Goal: Task Accomplishment & Management: Manage account settings

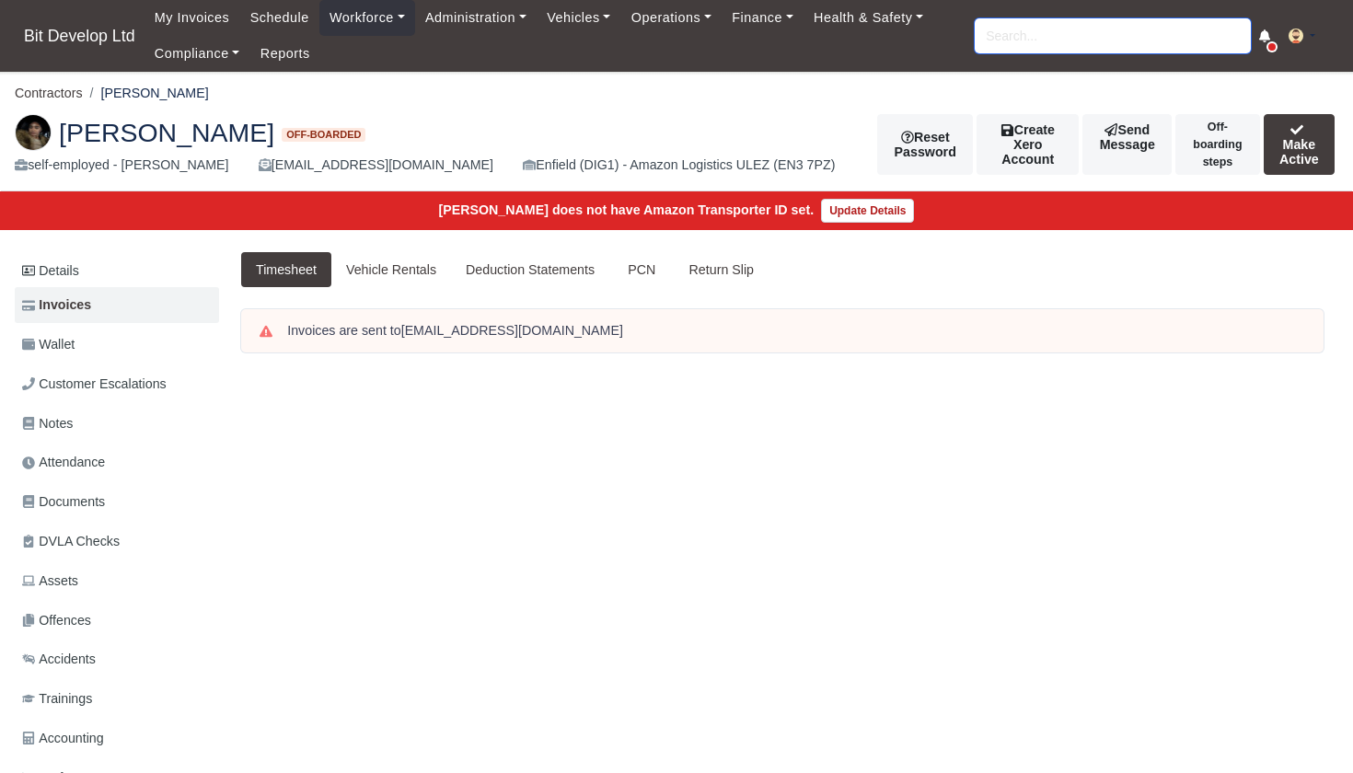
click at [1068, 28] on input "search" at bounding box center [1113, 35] width 276 height 35
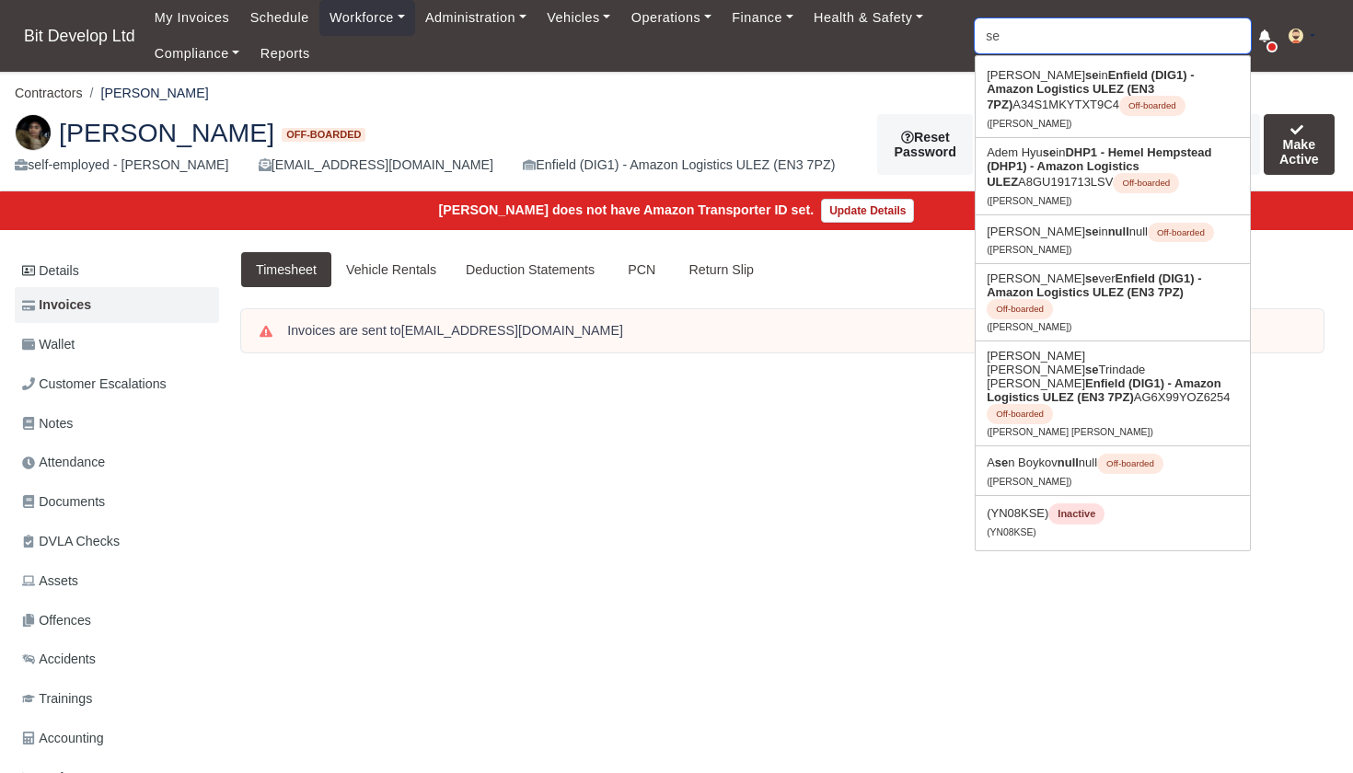
type input "sev"
type input "sevdalin Filipov"
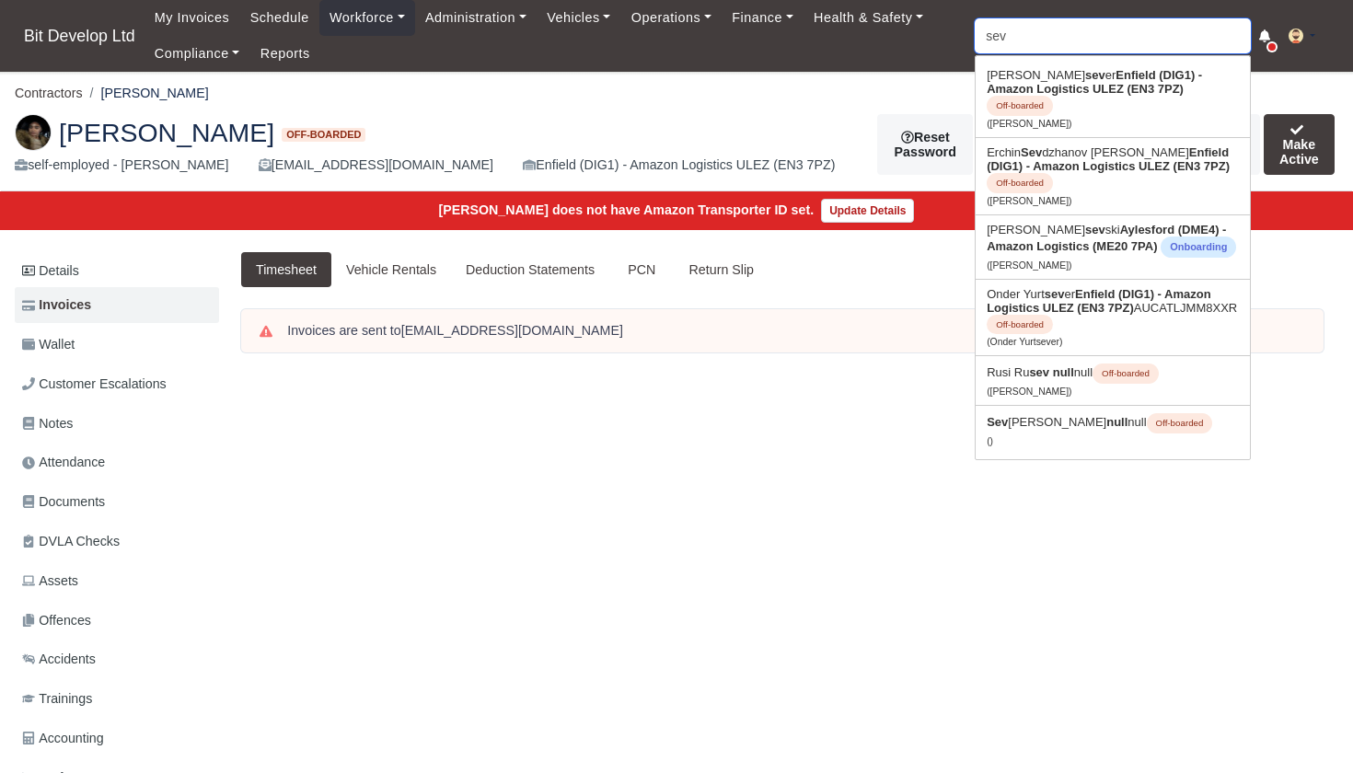
type input "seve"
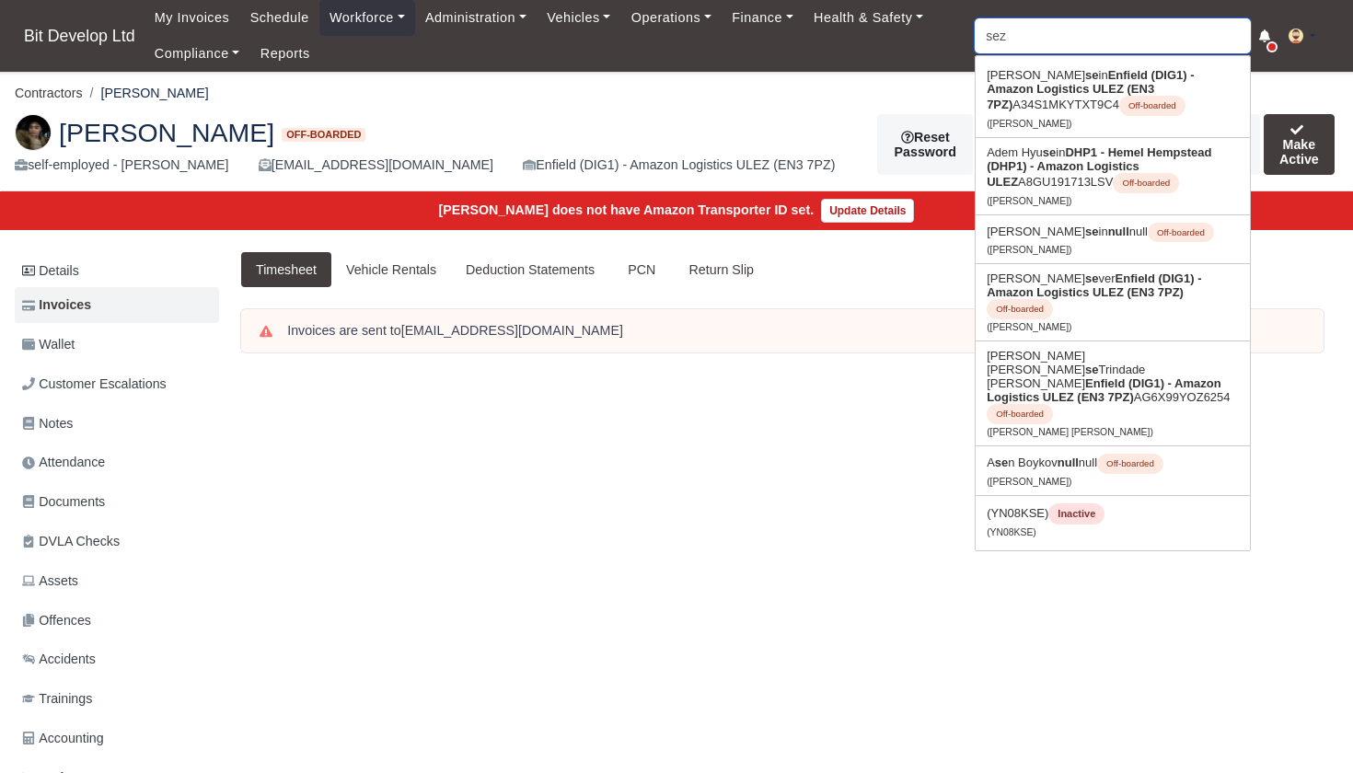
type input "seze"
type input "sezer Diyenli"
type input "sezer"
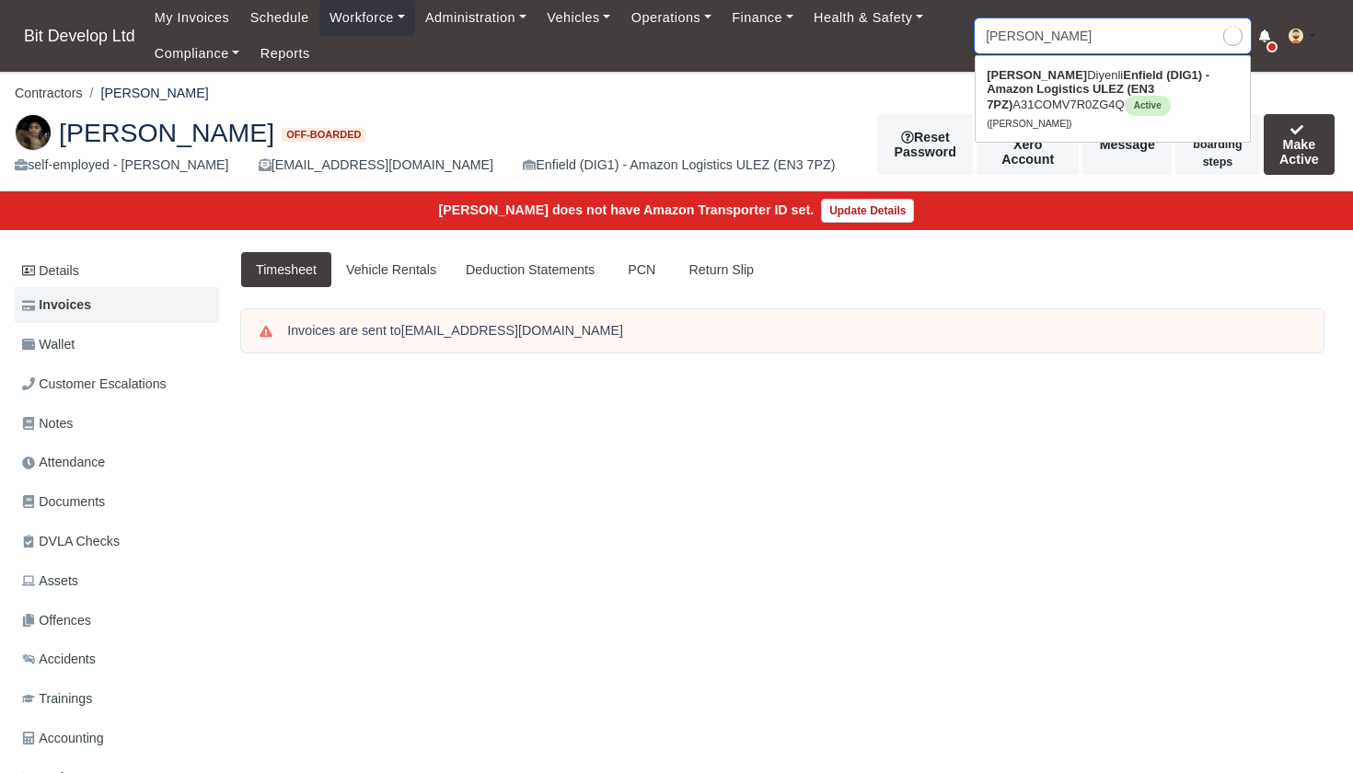
type input "sezer Diyenli"
click at [1072, 86] on strong "Enfield (DIG1) - Amazon Logistics ULEZ (EN3 7PZ)" at bounding box center [1098, 89] width 223 height 43
type input "[PERSON_NAME]"
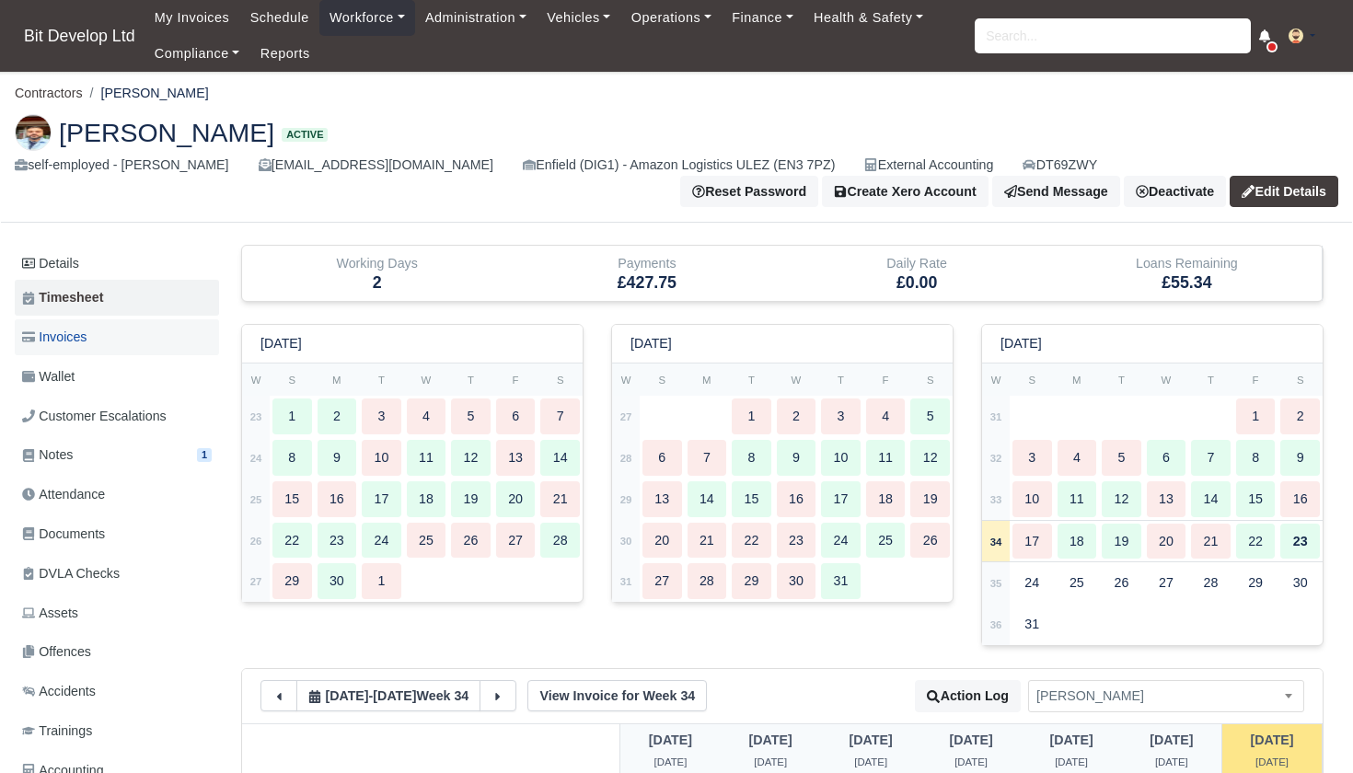
click at [82, 333] on span "Invoices" at bounding box center [54, 337] width 64 height 21
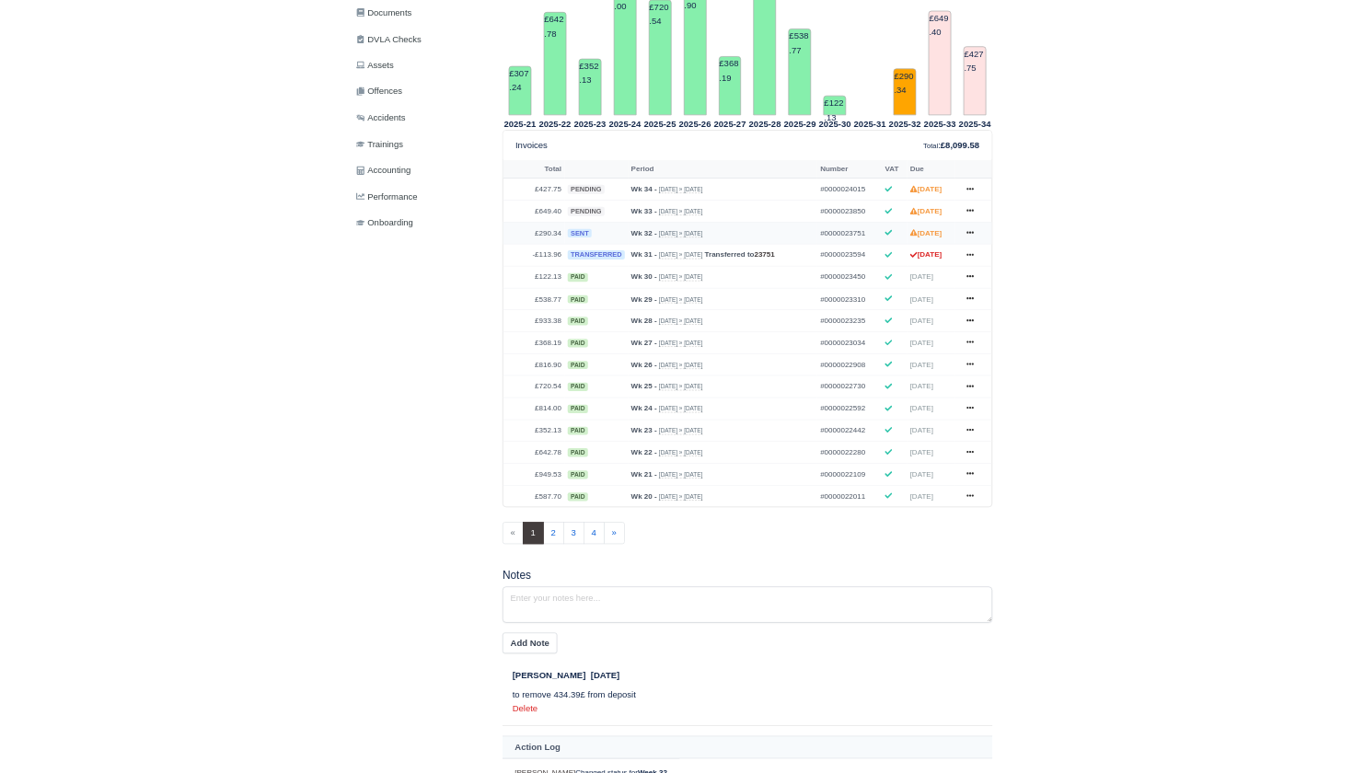
scroll to position [573, 0]
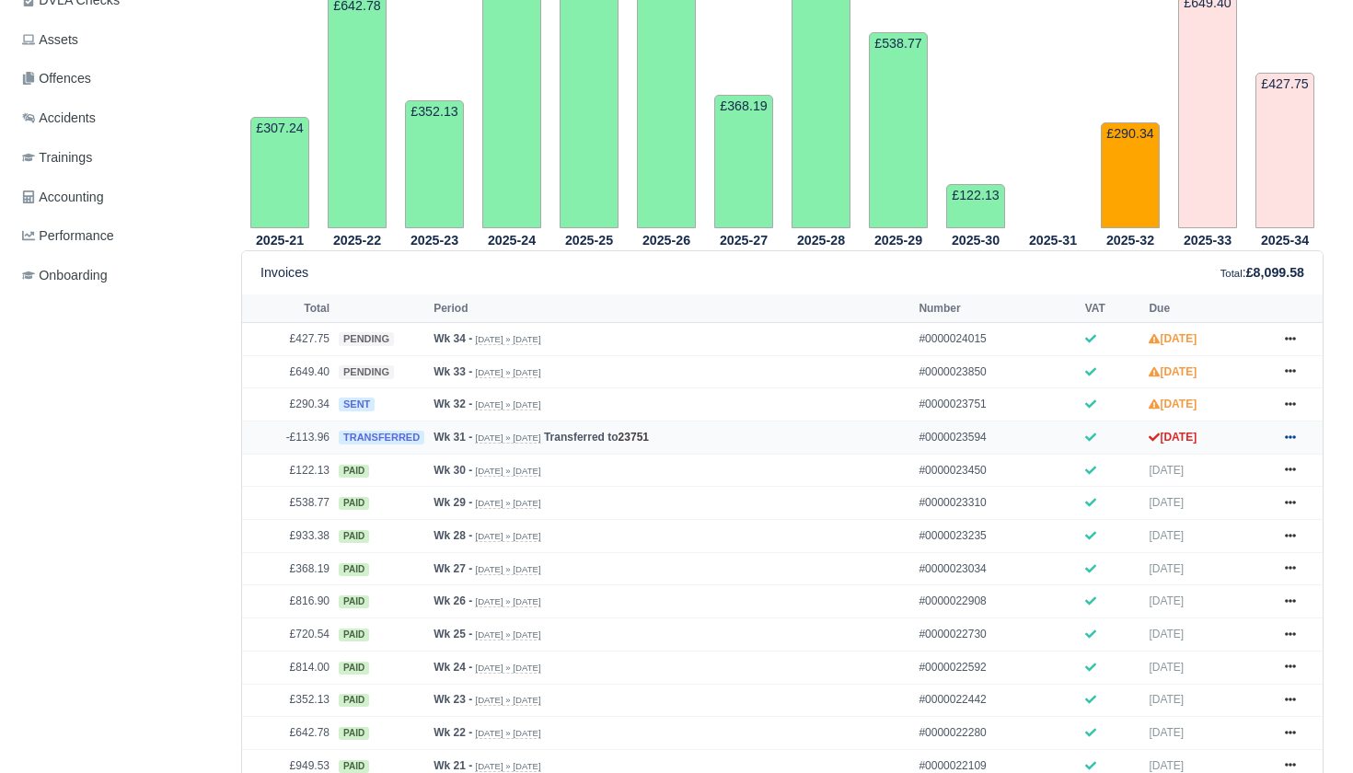
click at [1288, 443] on icon at bounding box center [1290, 437] width 11 height 11
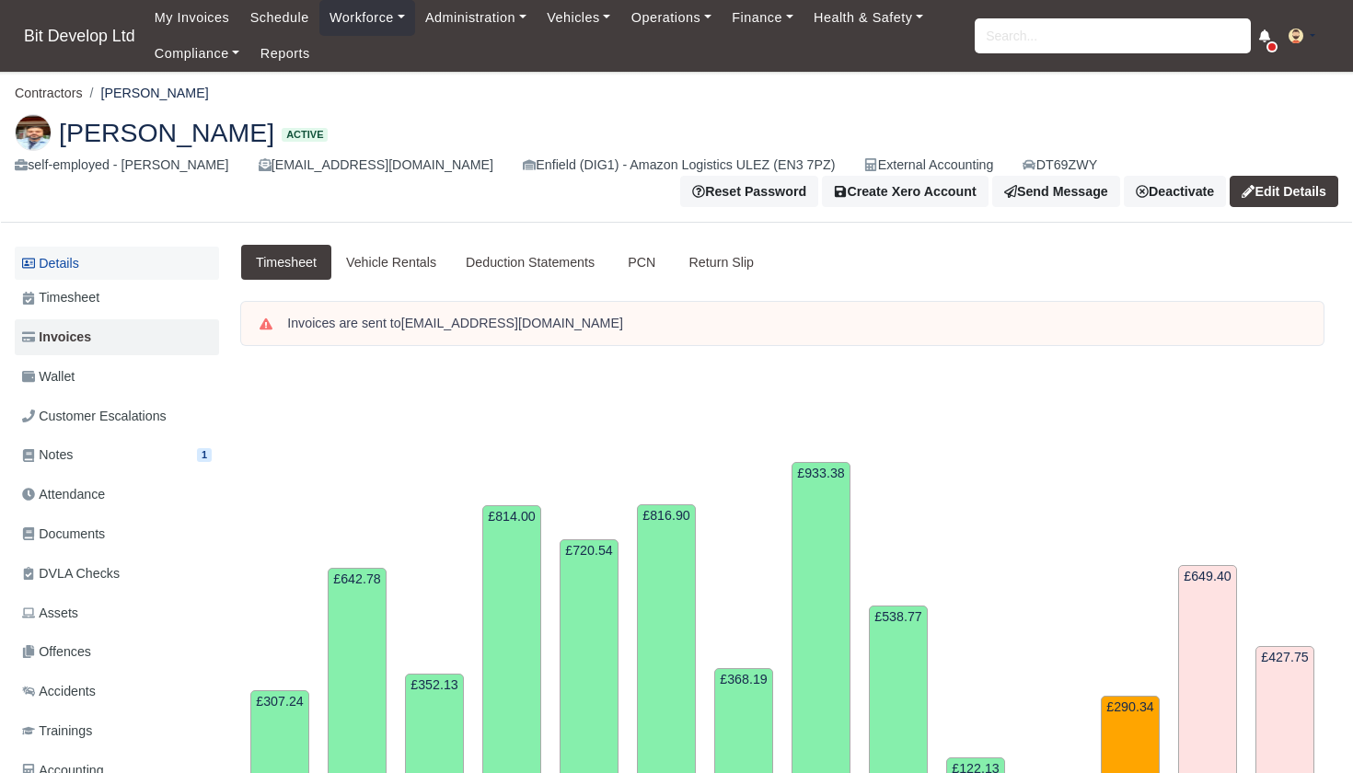
scroll to position [0, 0]
click at [82, 292] on span "Timesheet" at bounding box center [60, 297] width 77 height 21
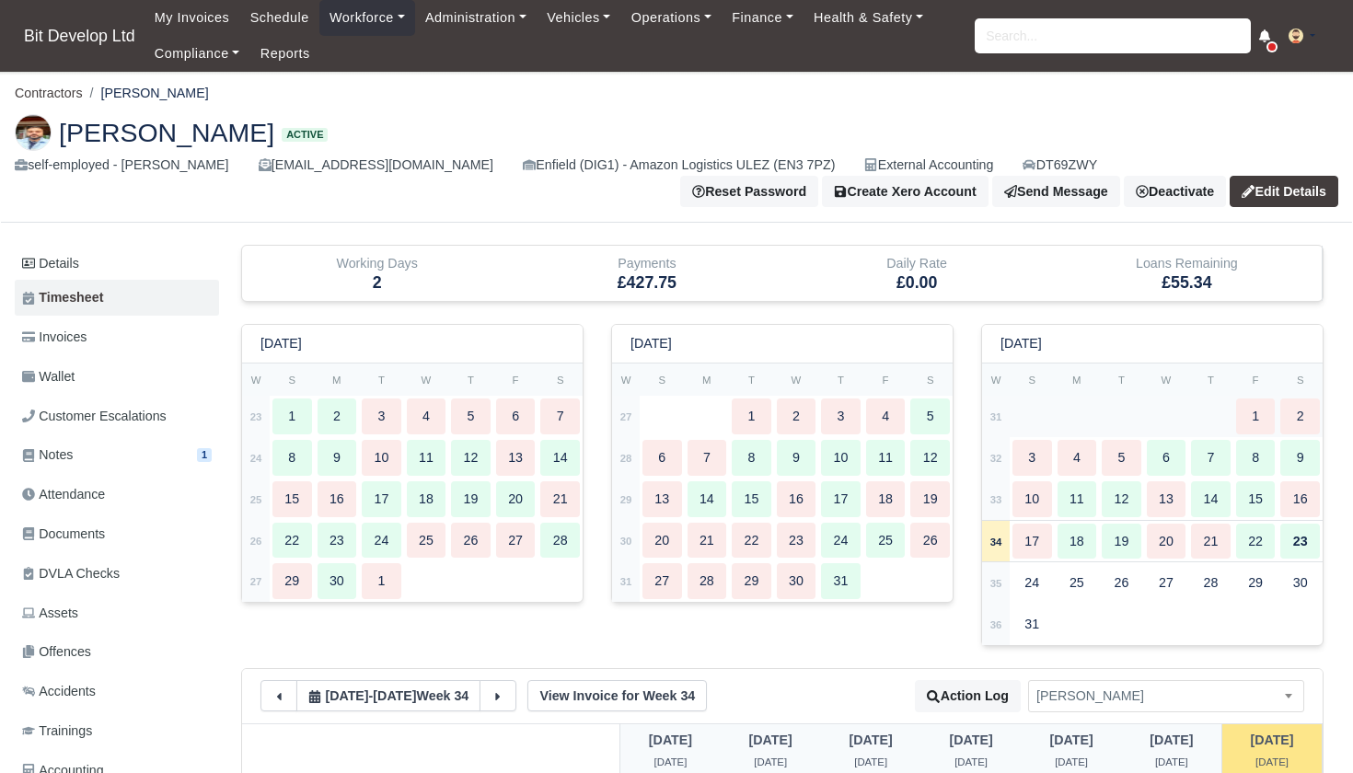
click at [995, 411] on strong "31" at bounding box center [996, 416] width 12 height 11
type input "26"
type input "100"
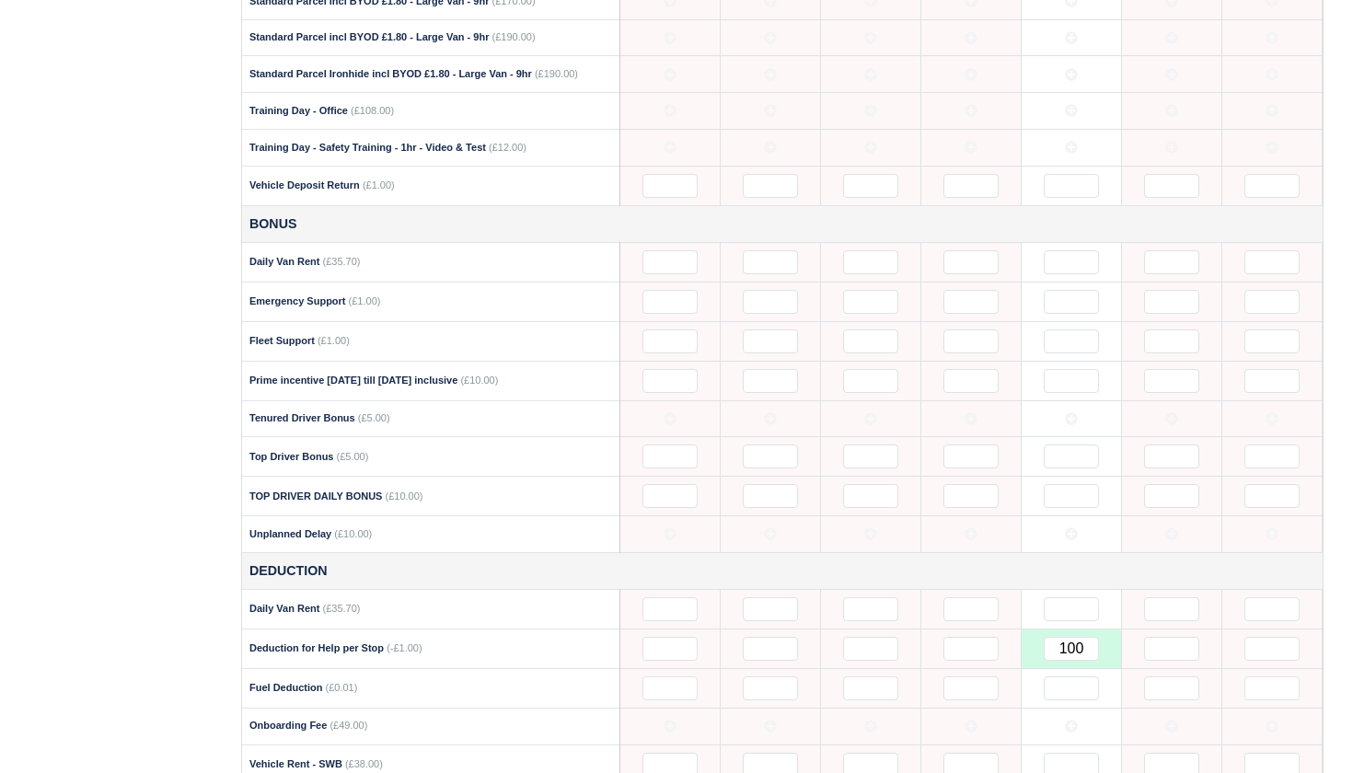
scroll to position [1911, 0]
drag, startPoint x: 1088, startPoint y: 617, endPoint x: 1052, endPoint y: 616, distance: 35.9
click at [1052, 638] on input "100" at bounding box center [1071, 650] width 55 height 24
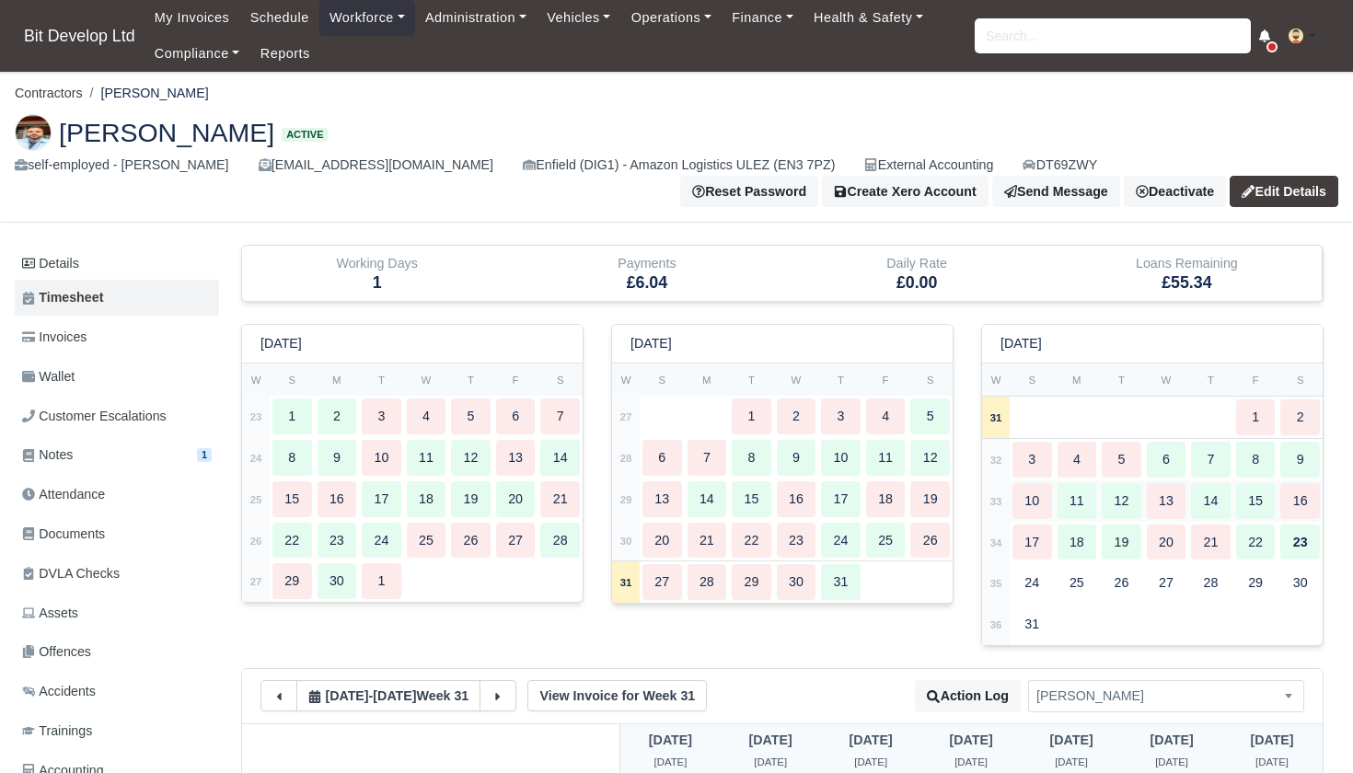
scroll to position [0, 0]
click at [66, 333] on span "Invoices" at bounding box center [54, 337] width 64 height 21
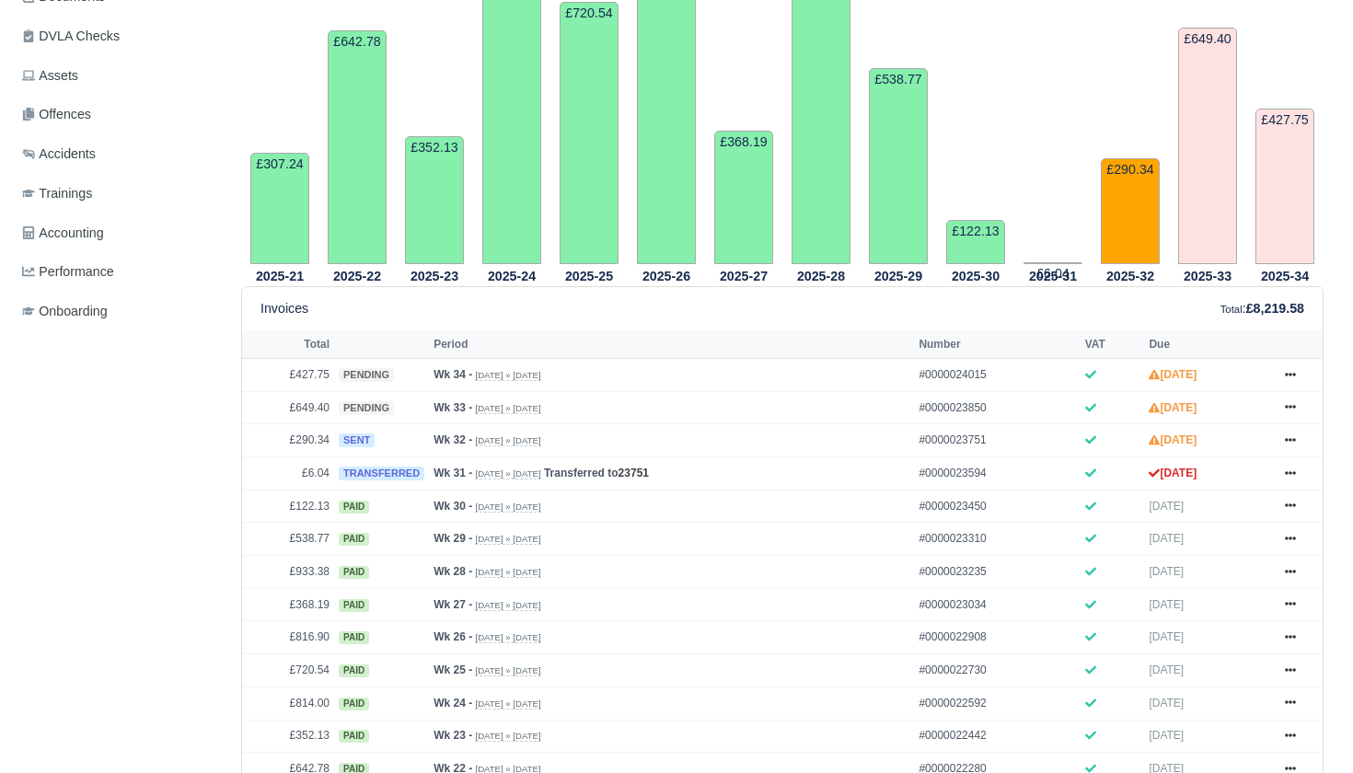
scroll to position [722, 0]
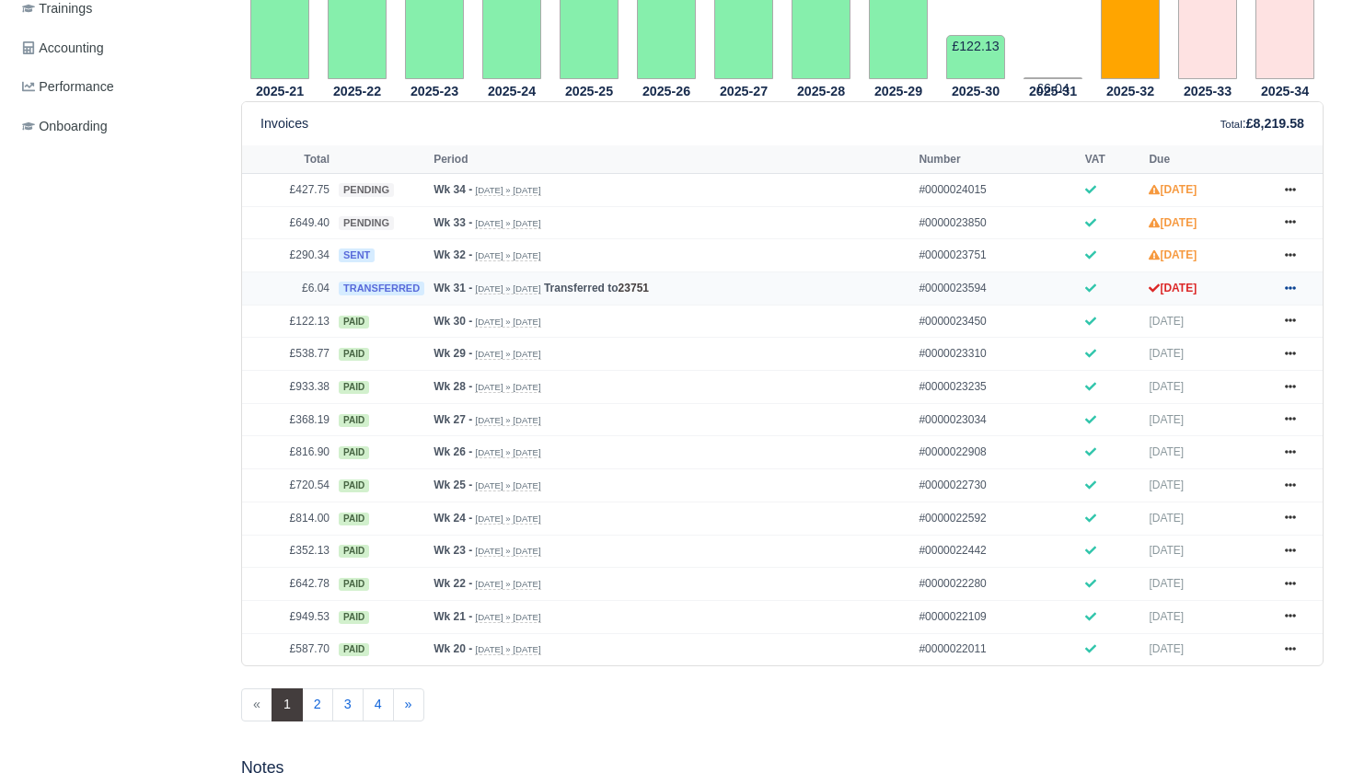
click at [1294, 290] on icon at bounding box center [1290, 288] width 11 height 4
click at [1244, 341] on link "Show Invoice" at bounding box center [1221, 321] width 164 height 39
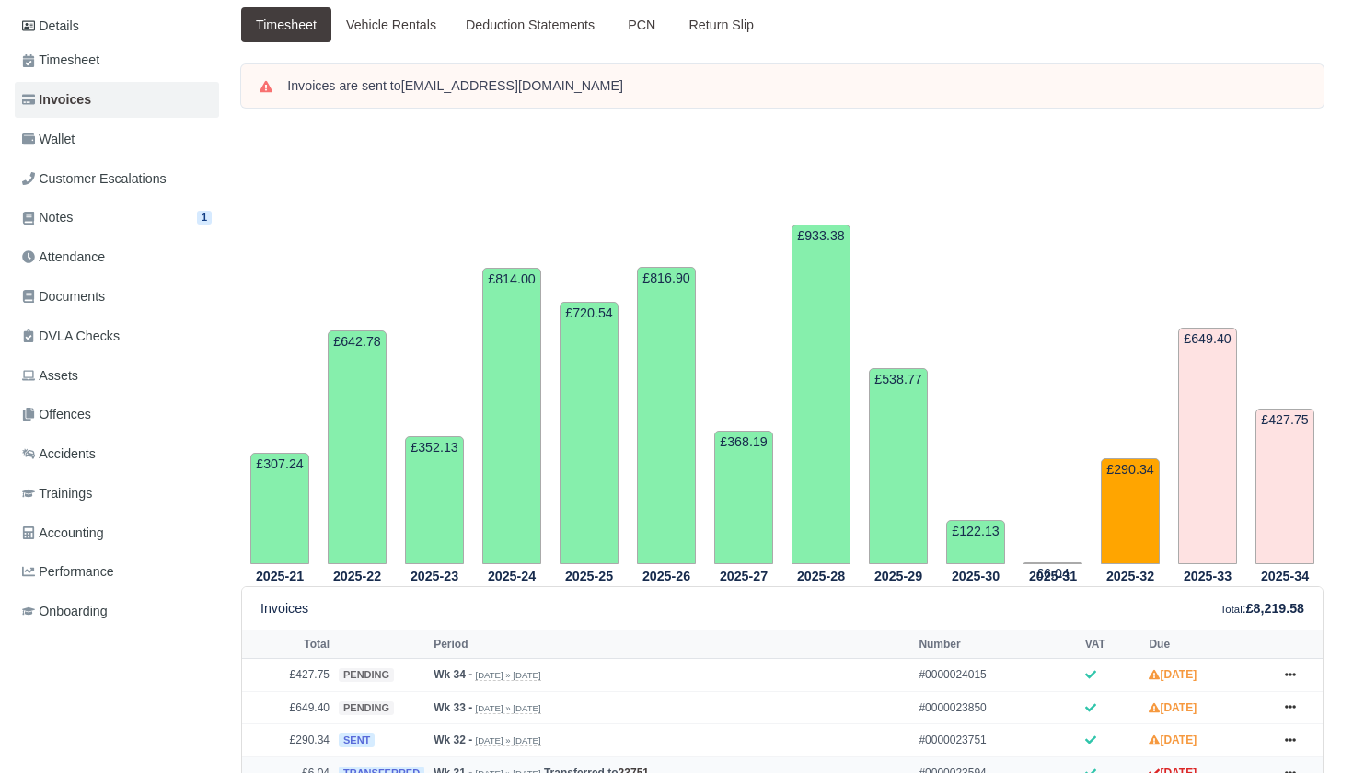
scroll to position [155, 0]
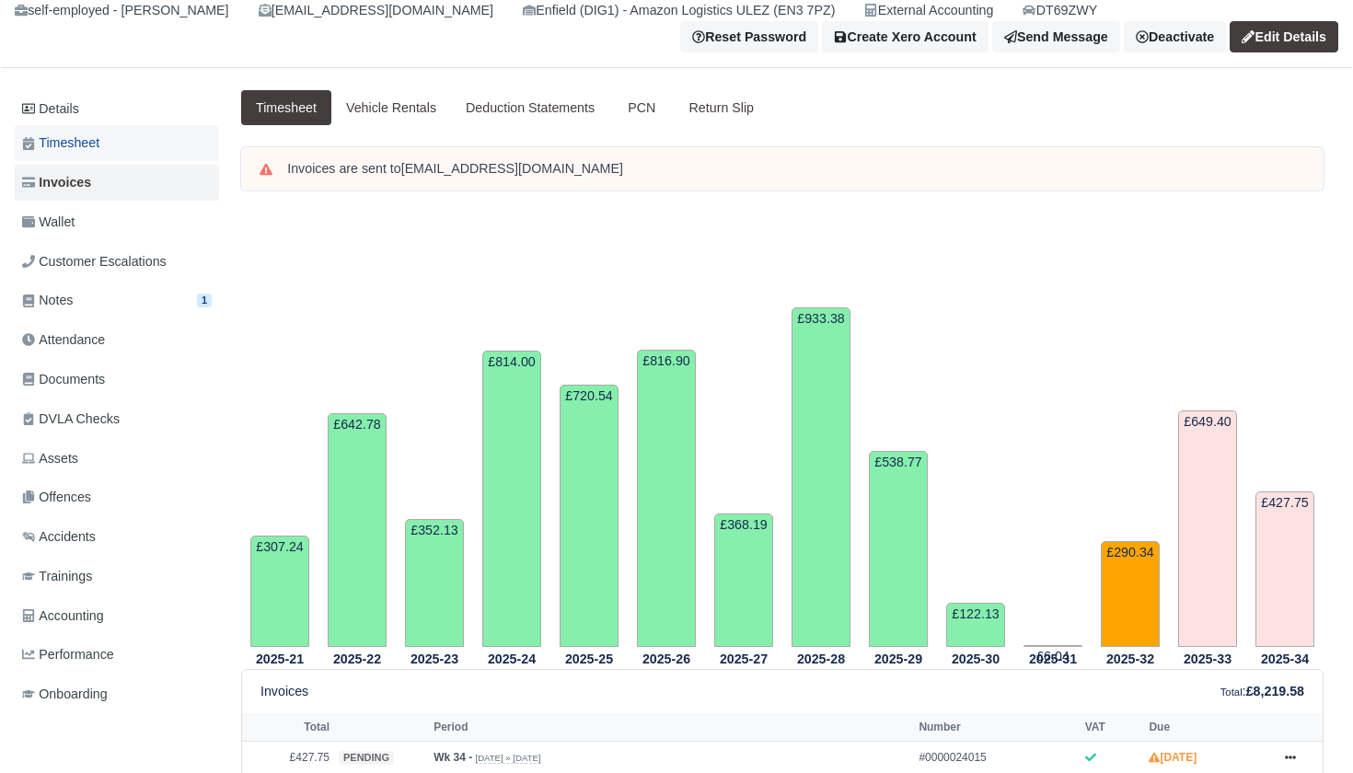
click at [95, 140] on span "Timesheet" at bounding box center [60, 143] width 77 height 21
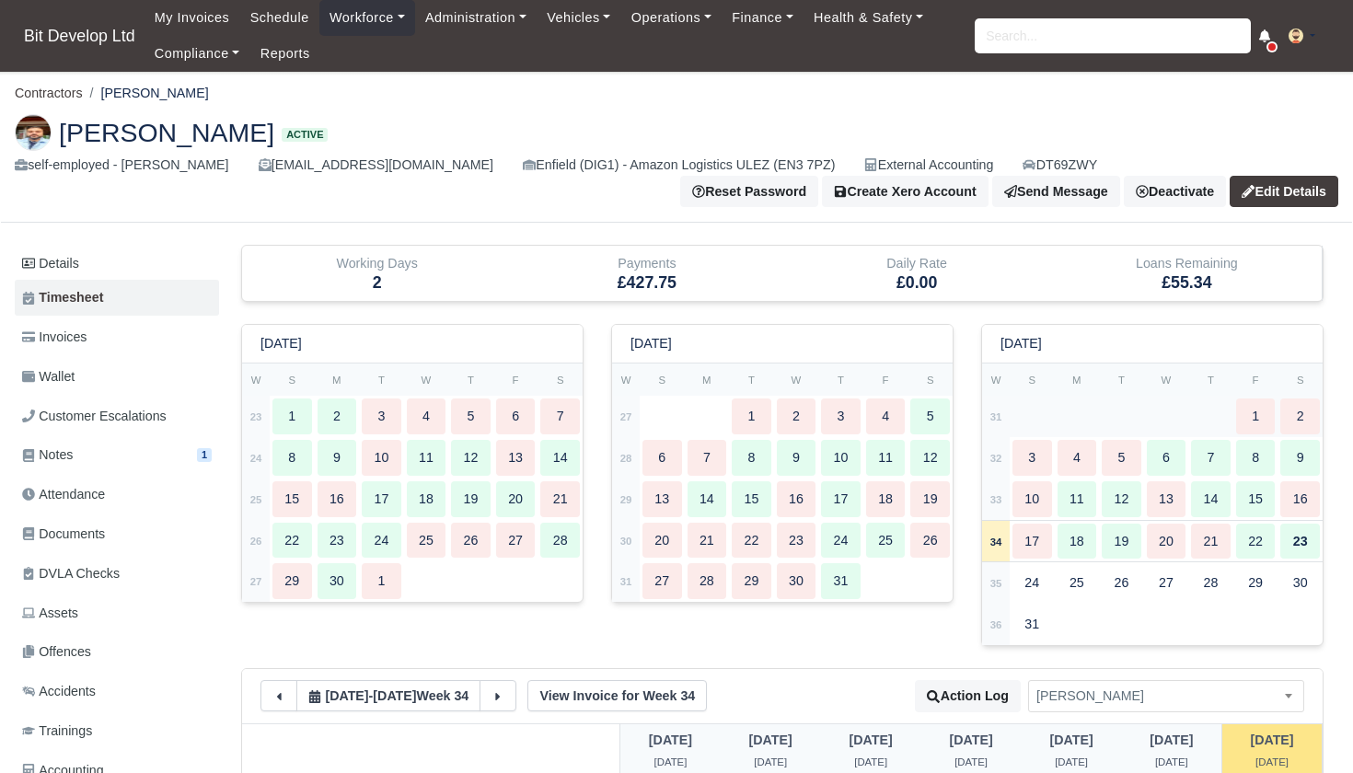
click at [999, 418] on strong "31" at bounding box center [996, 416] width 12 height 11
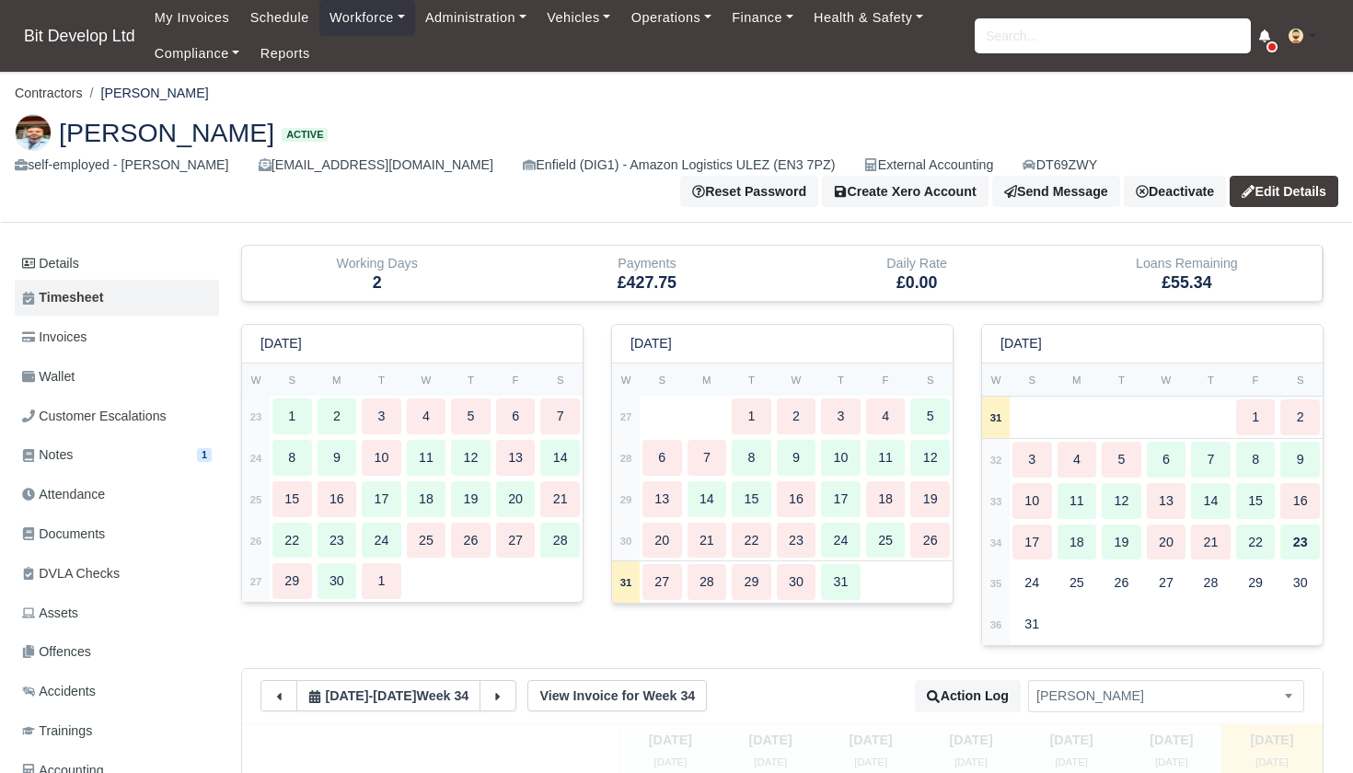
type input "26"
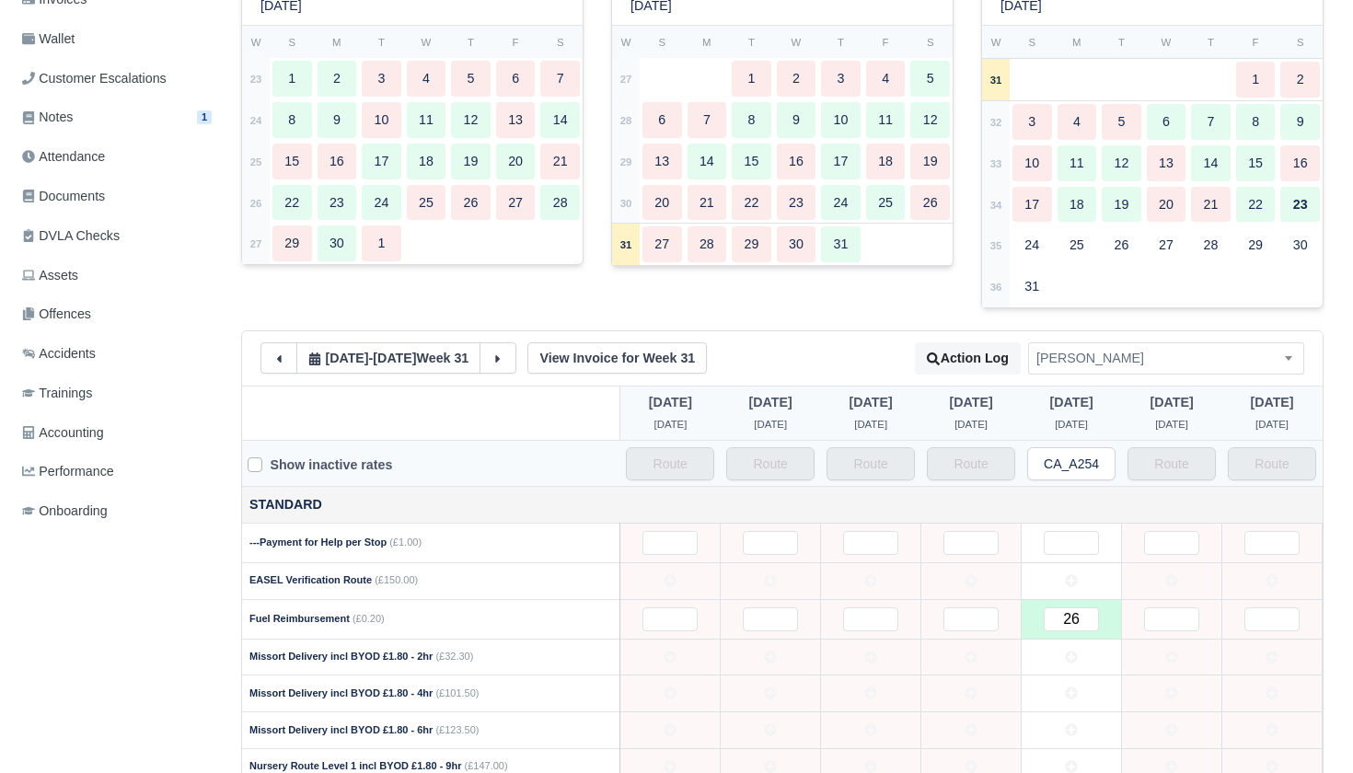
scroll to position [430, 0]
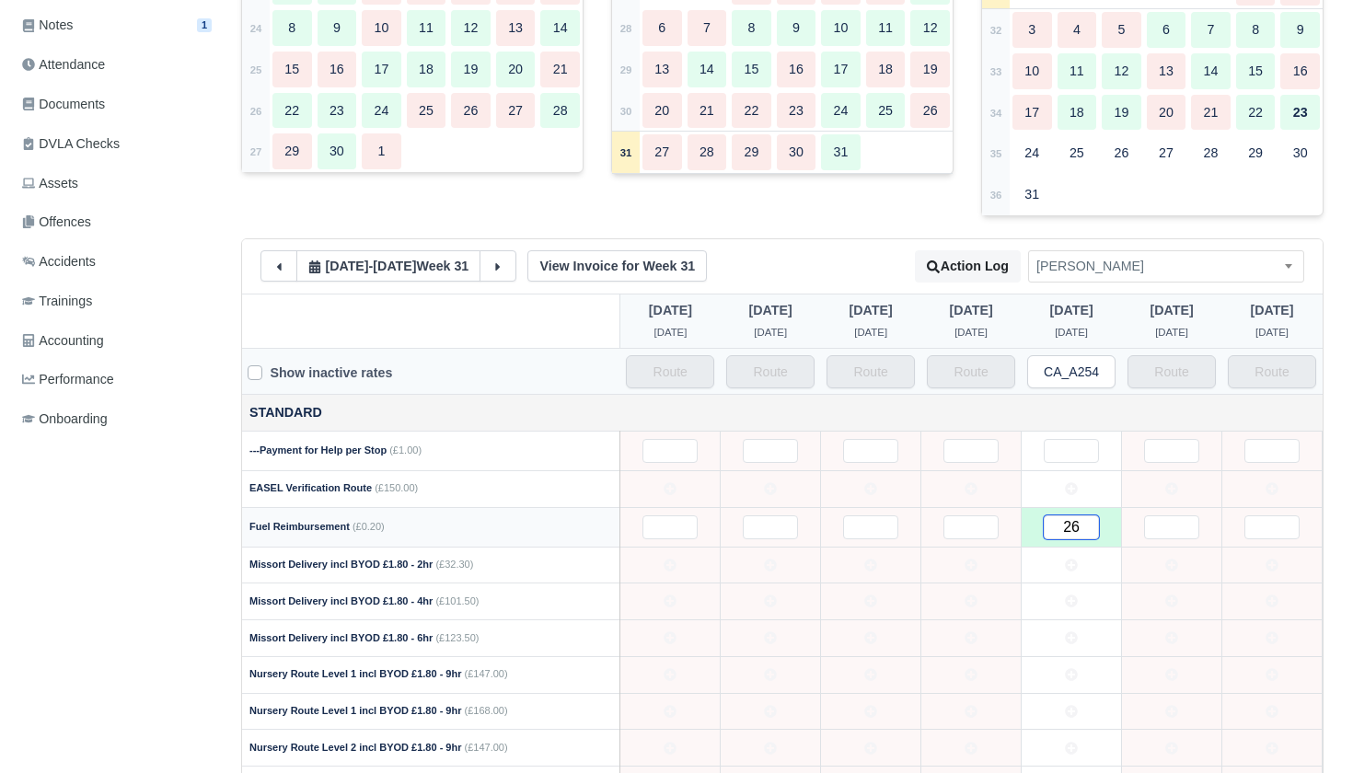
drag, startPoint x: 1091, startPoint y: 519, endPoint x: 1050, endPoint y: 518, distance: 40.5
click at [1050, 518] on input "26" at bounding box center [1071, 527] width 55 height 24
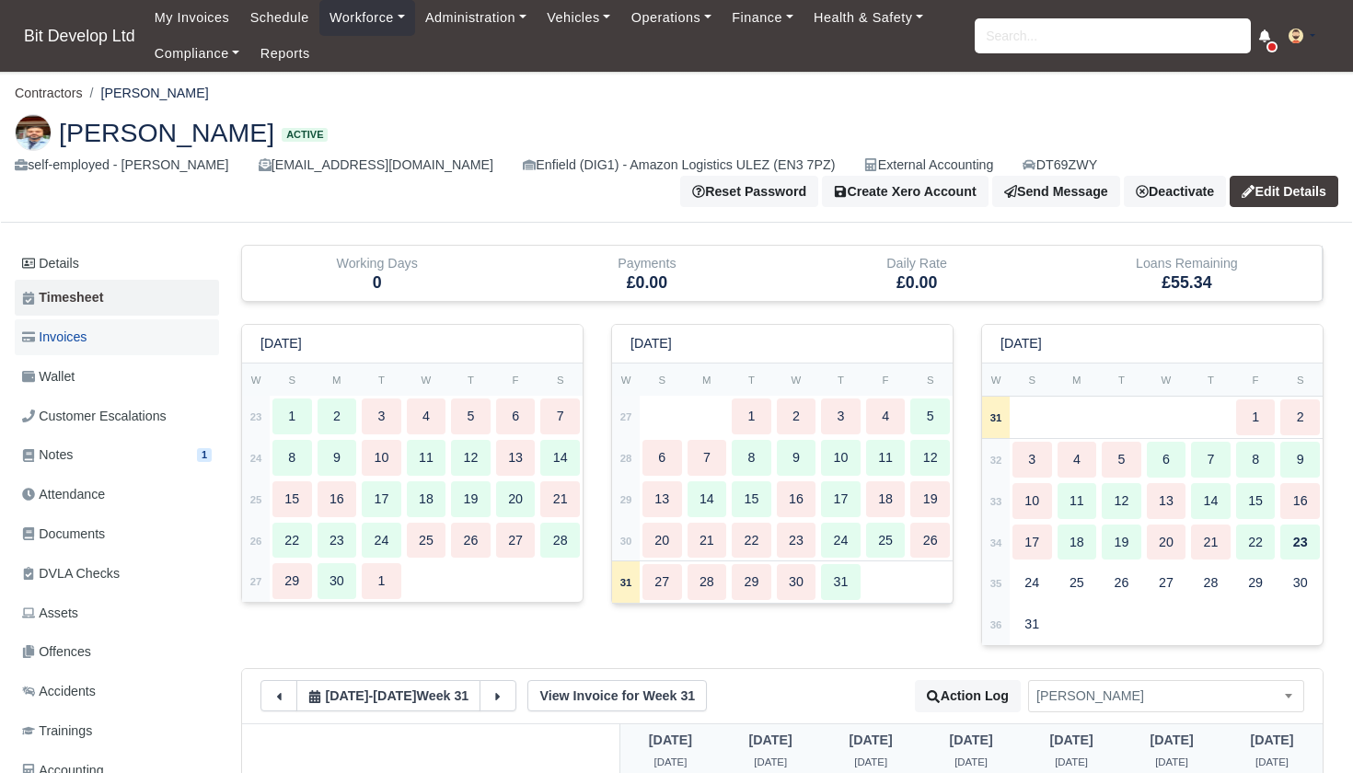
scroll to position [0, 0]
click at [66, 335] on span "Invoices" at bounding box center [54, 337] width 64 height 21
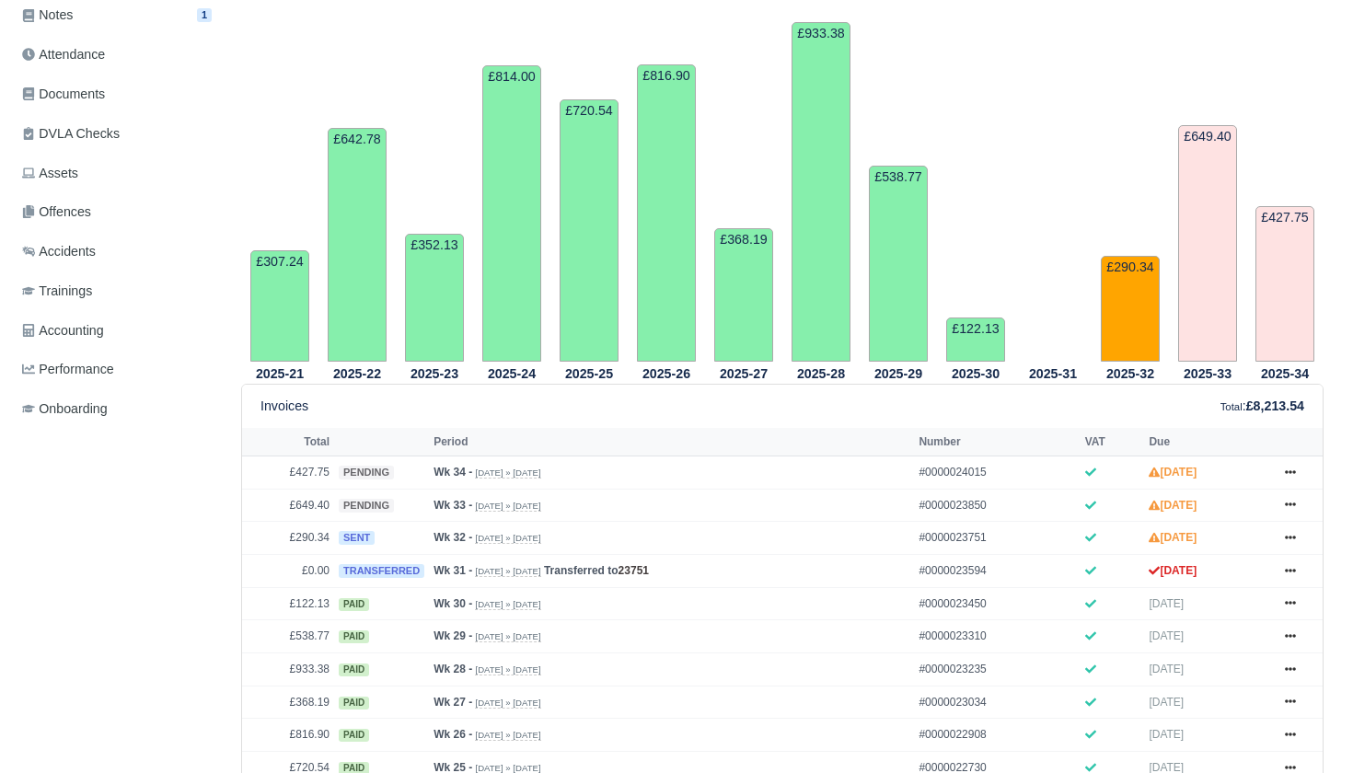
scroll to position [449, 0]
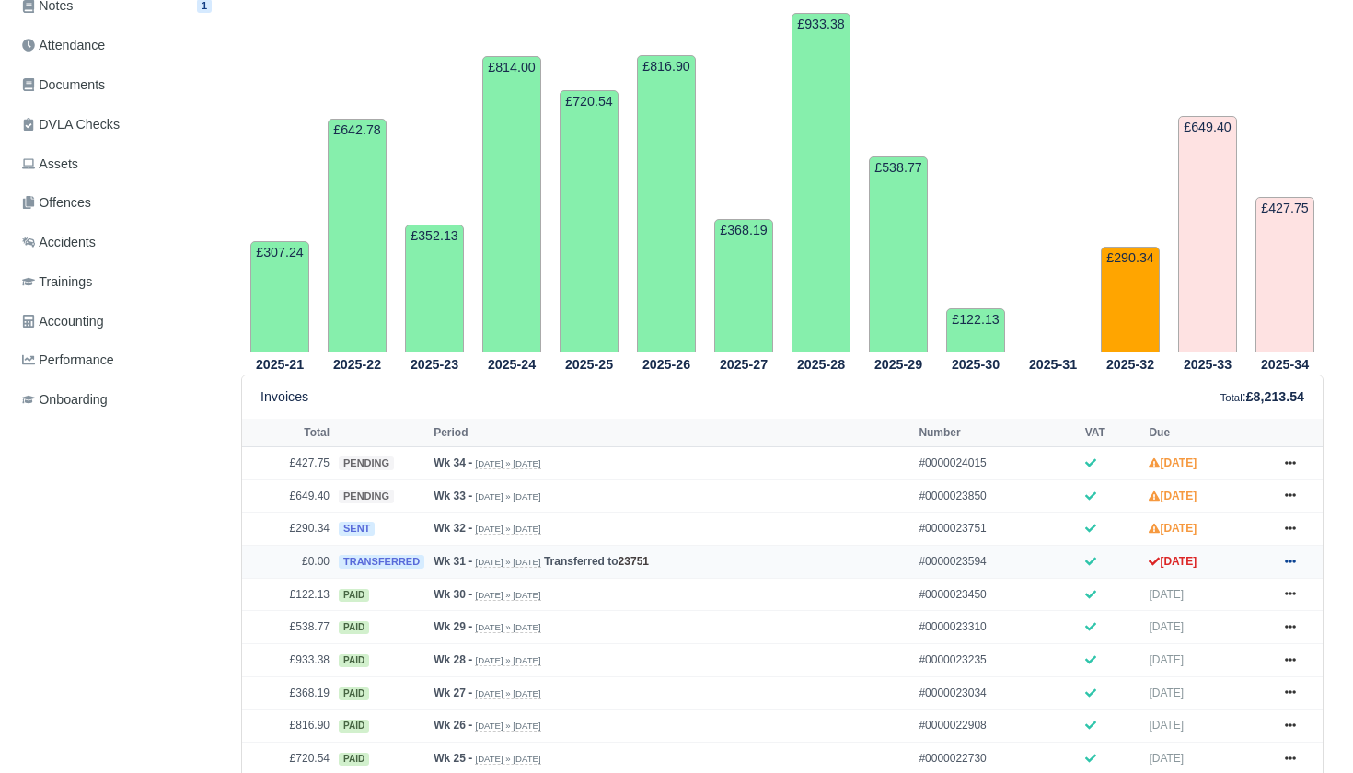
click at [1295, 563] on icon at bounding box center [1290, 562] width 11 height 4
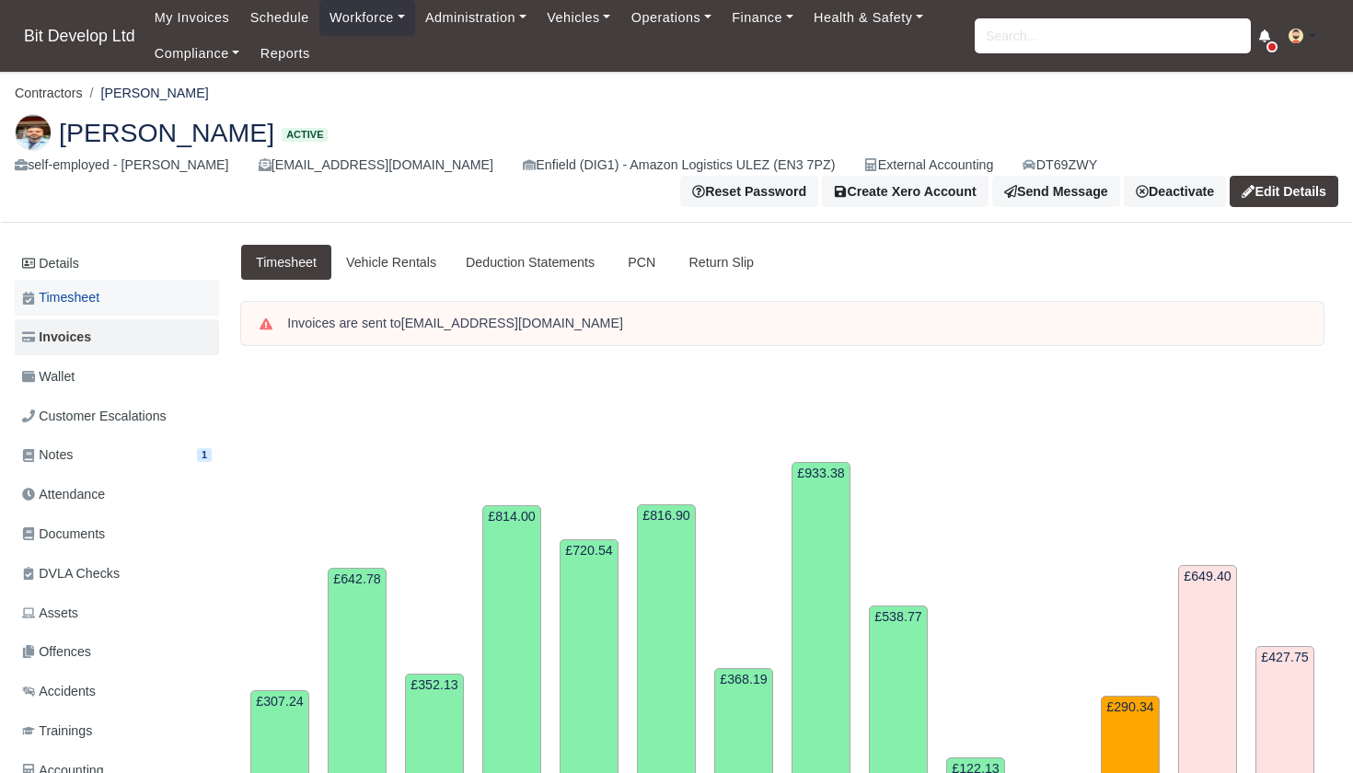
scroll to position [0, 0]
click at [99, 290] on span "Timesheet" at bounding box center [60, 297] width 77 height 21
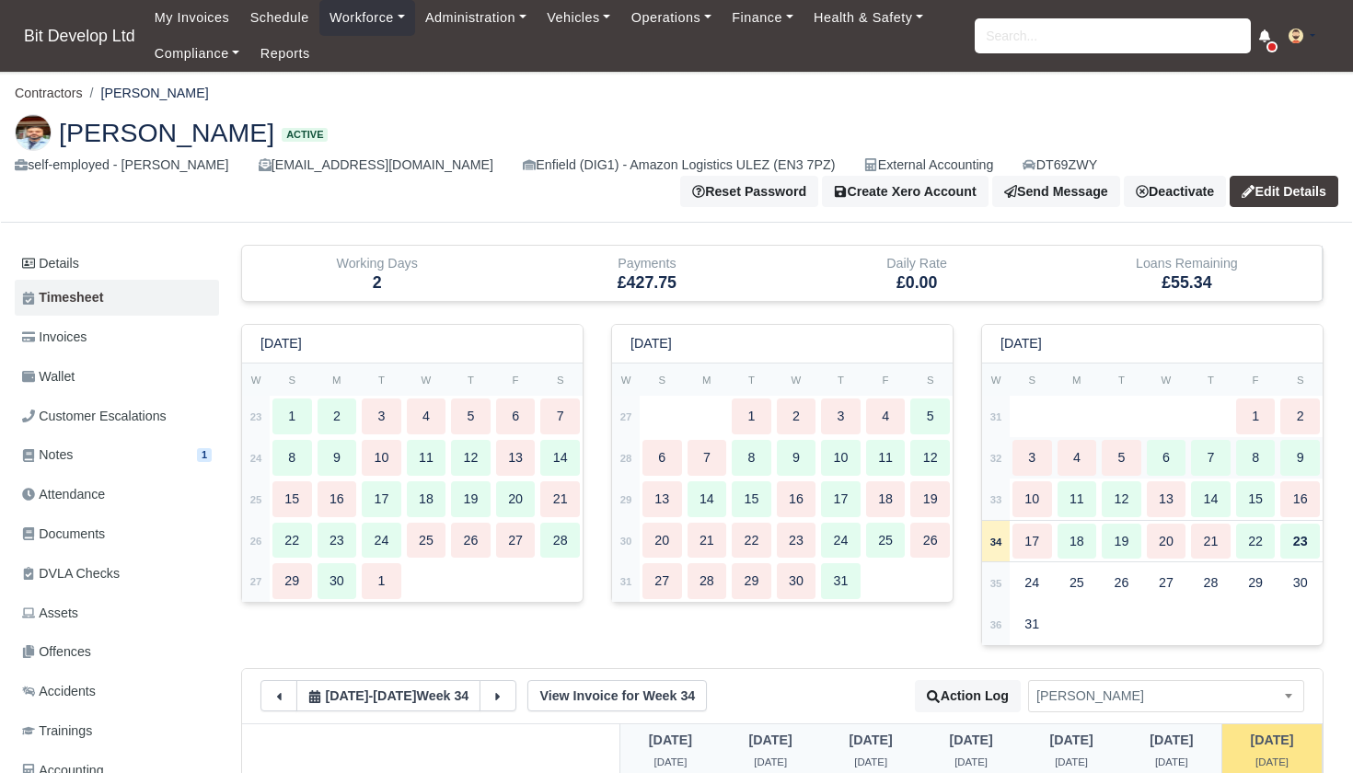
click at [995, 453] on strong "32" at bounding box center [996, 458] width 12 height 11
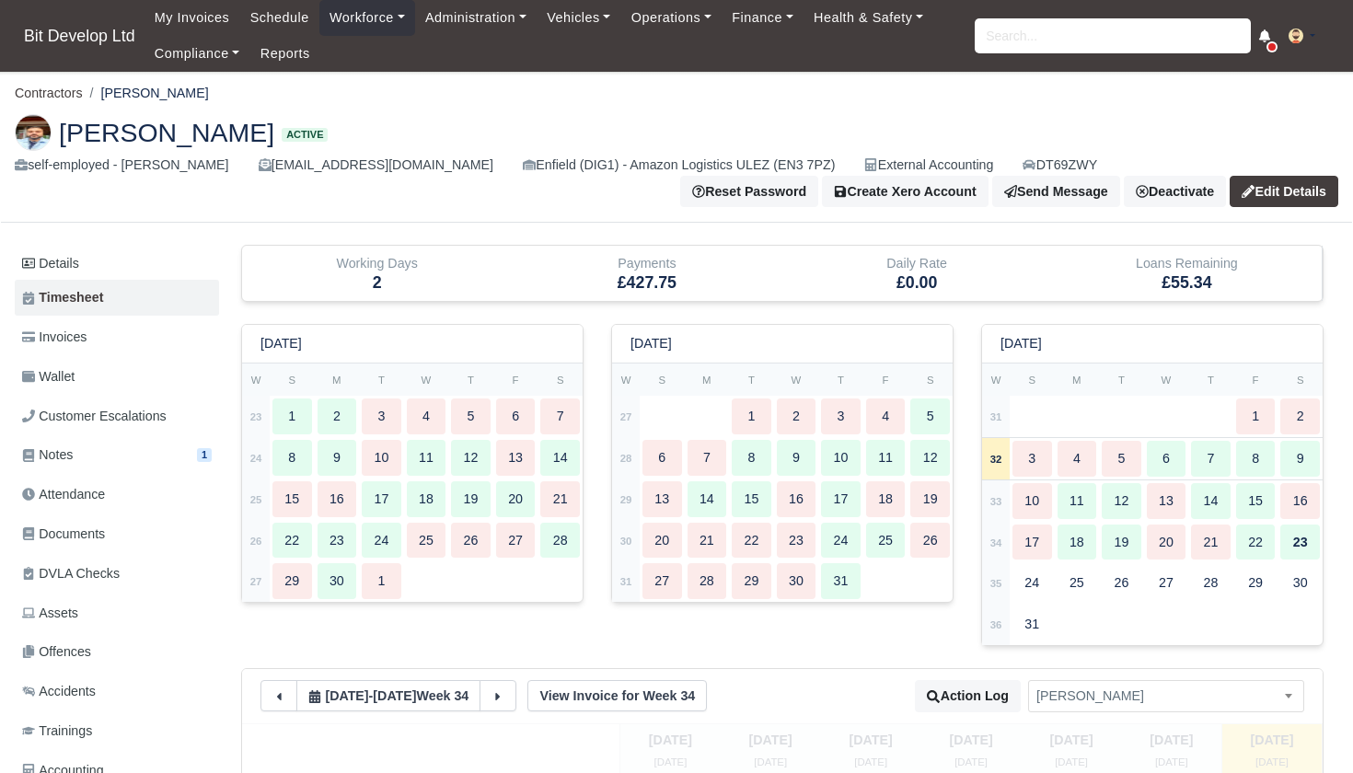
type input "15"
type input "25"
type input "20"
type input "27"
type input "40"
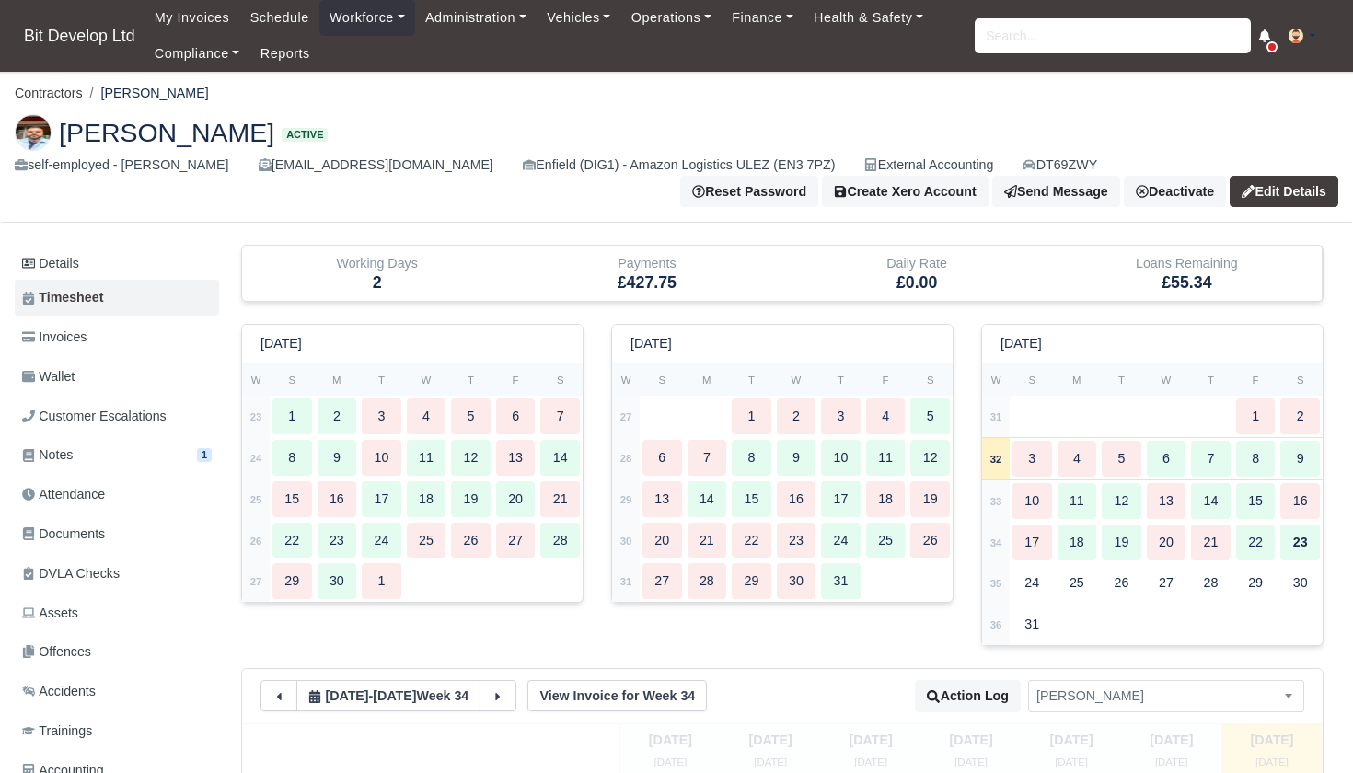
type input "45"
type input "30"
type input "40"
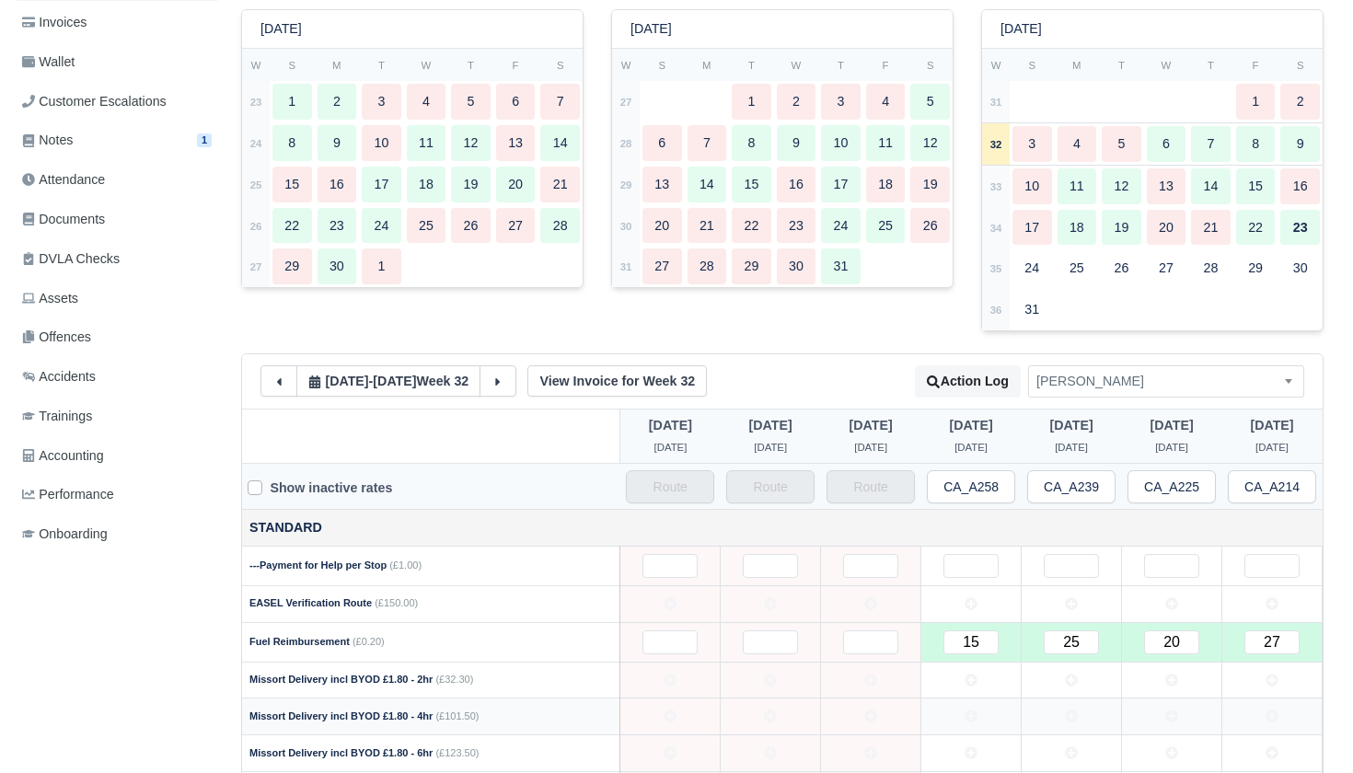
scroll to position [329, 0]
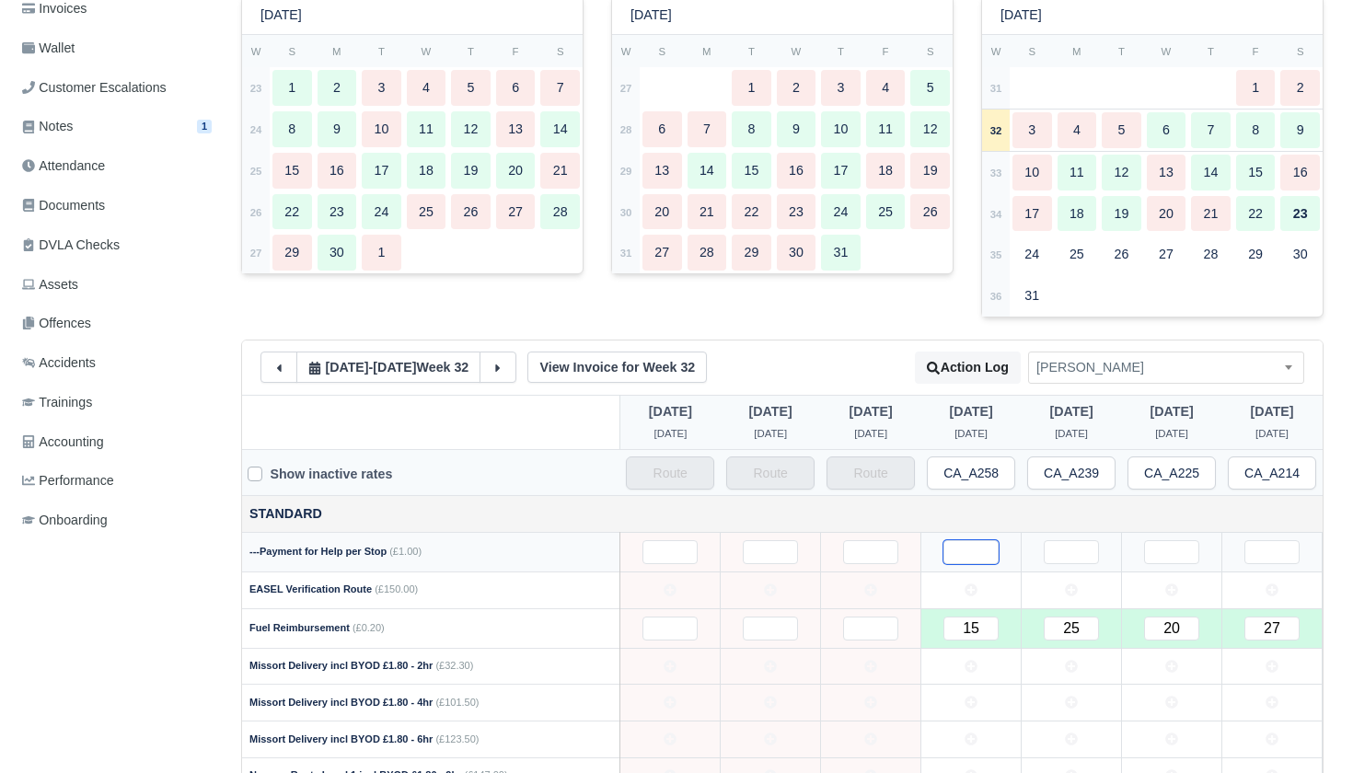
click at [980, 545] on input "text" at bounding box center [970, 552] width 55 height 24
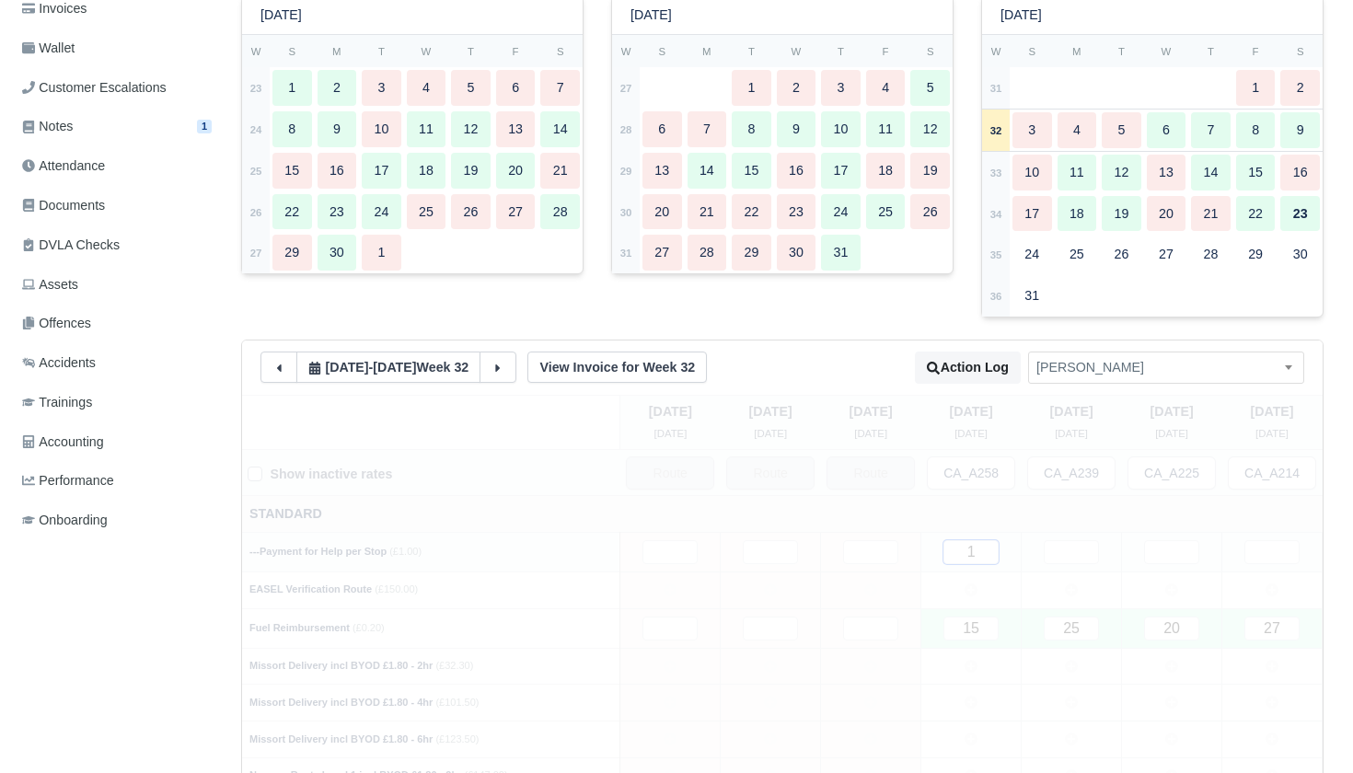
type input "15"
type input "150"
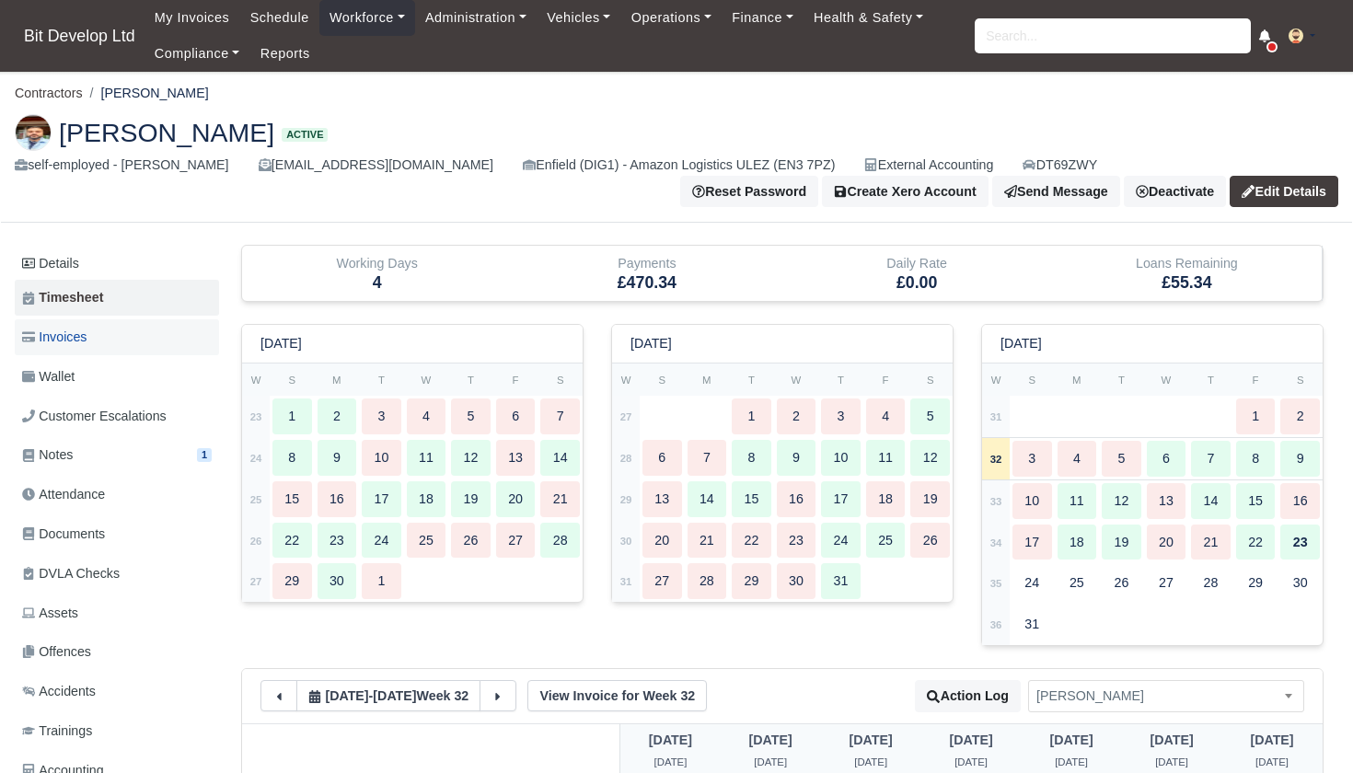
scroll to position [0, 0]
click at [75, 323] on link "Invoices" at bounding box center [117, 337] width 204 height 36
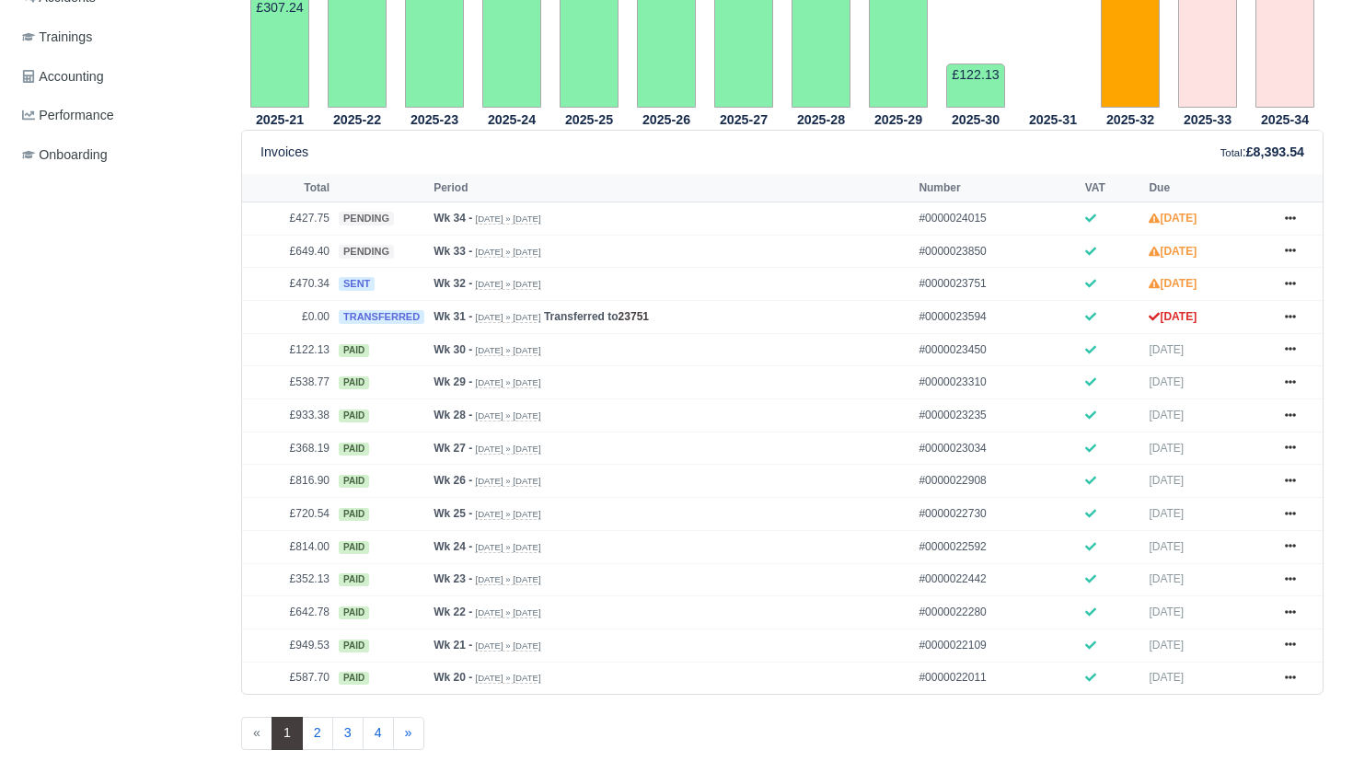
scroll to position [710, 0]
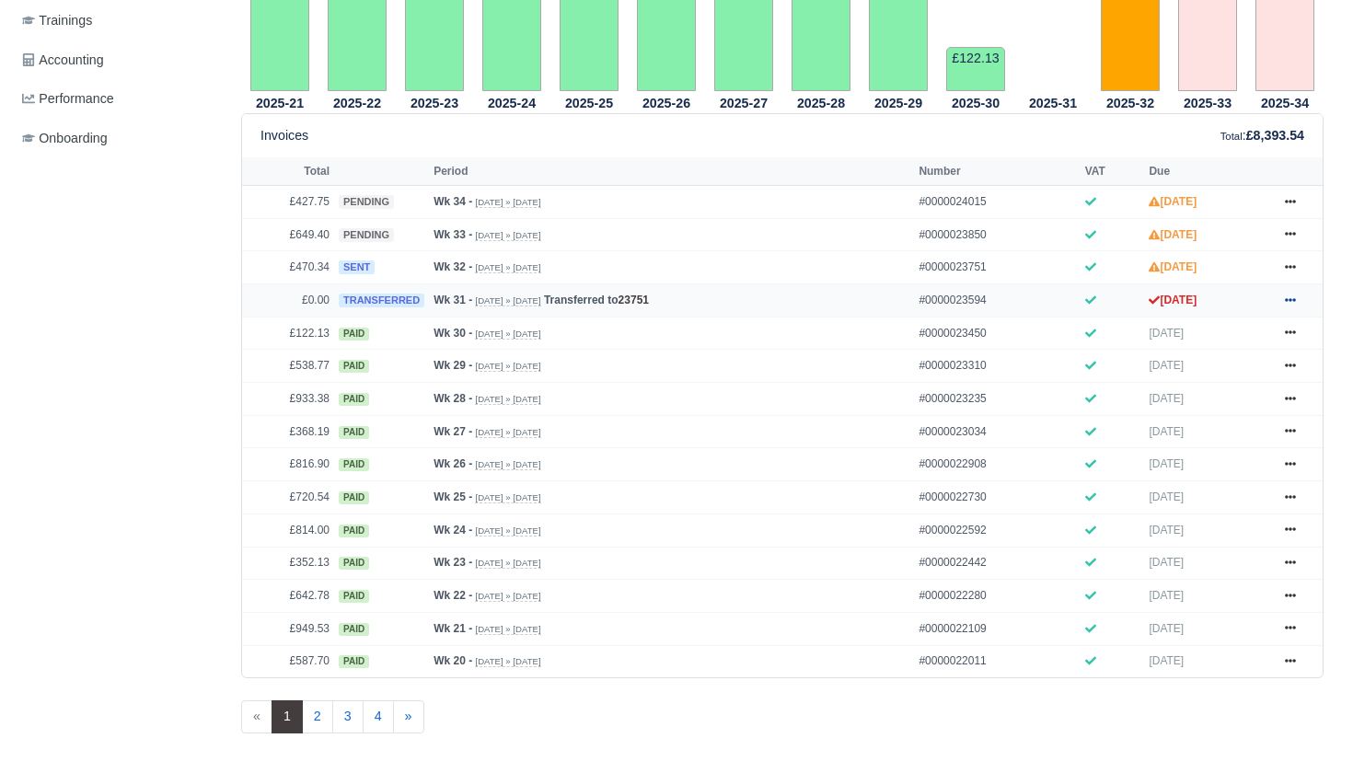
click at [1290, 306] on icon at bounding box center [1290, 300] width 11 height 11
click at [1206, 392] on link "Transfer Invoice" at bounding box center [1221, 372] width 164 height 39
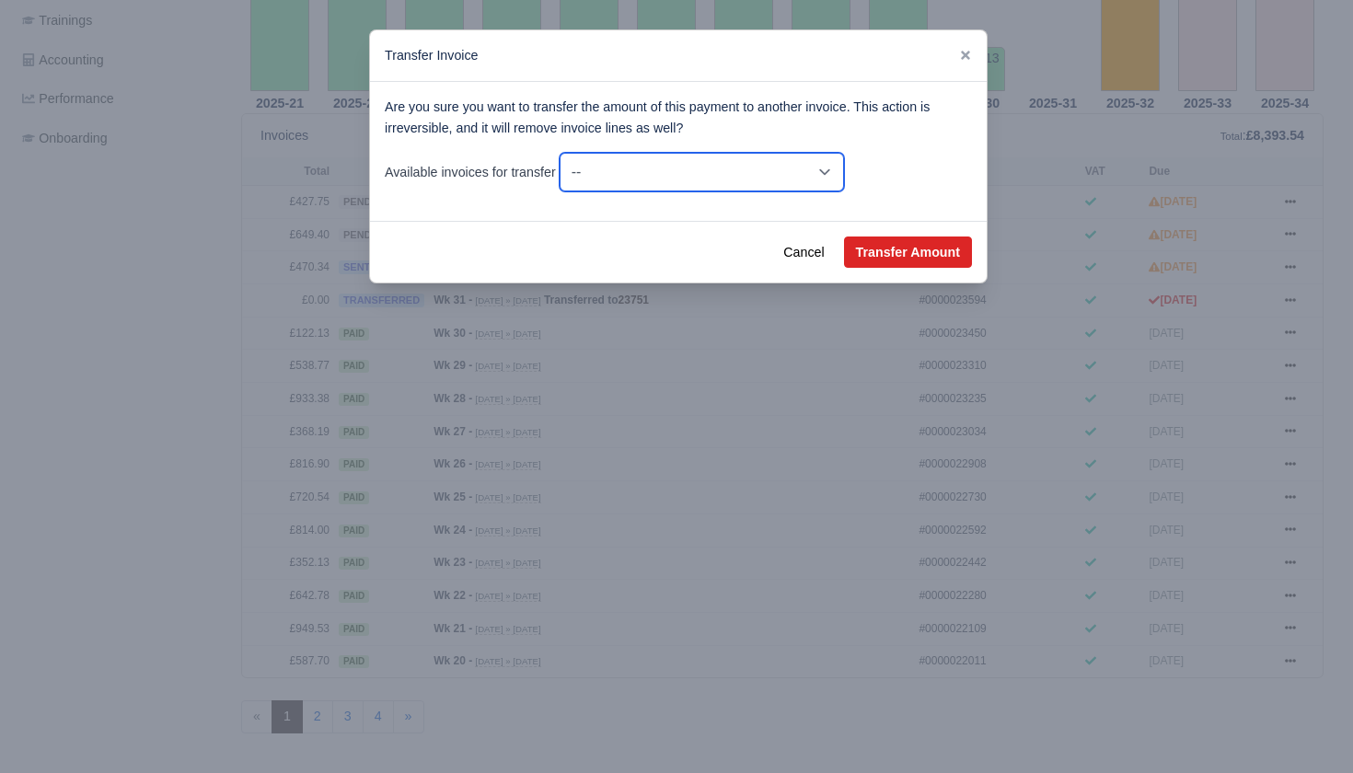
select select "23751"
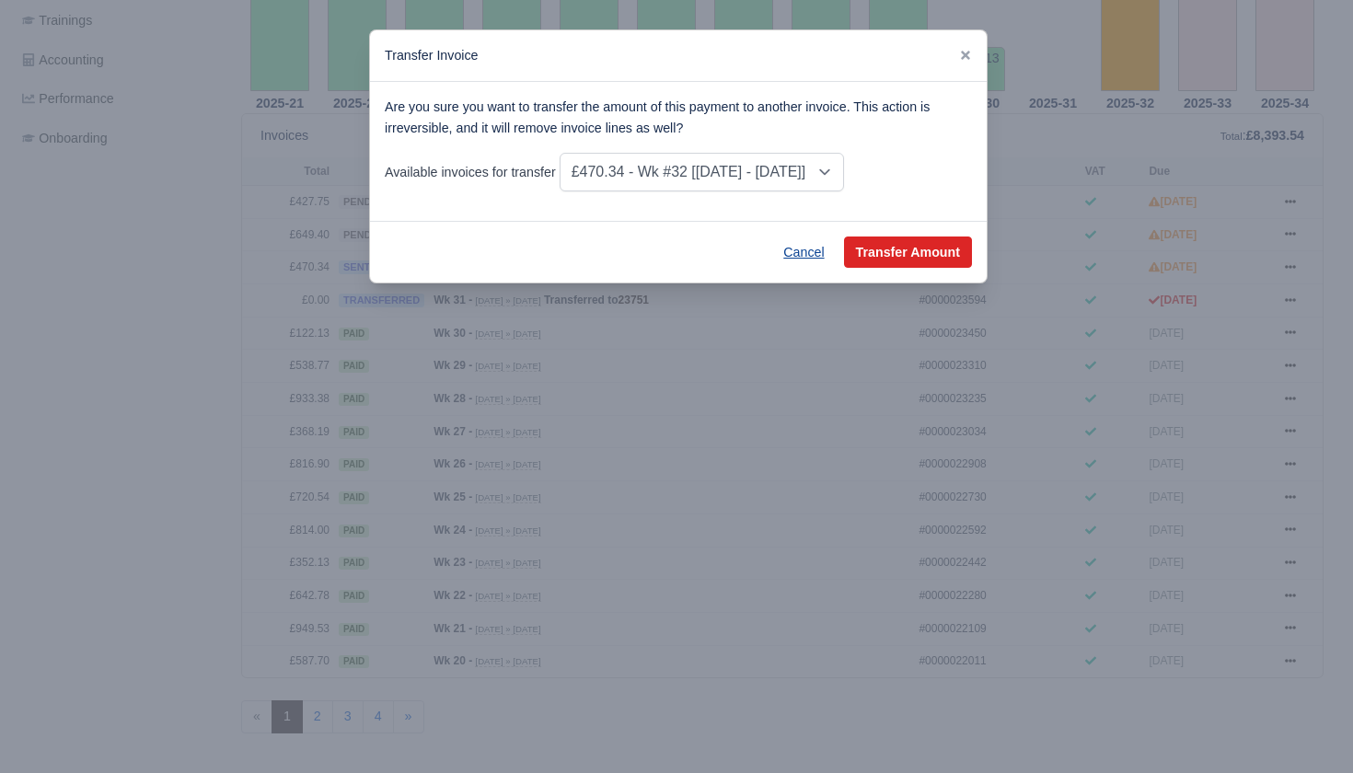
click at [809, 250] on button "Cancel" at bounding box center [803, 252] width 64 height 31
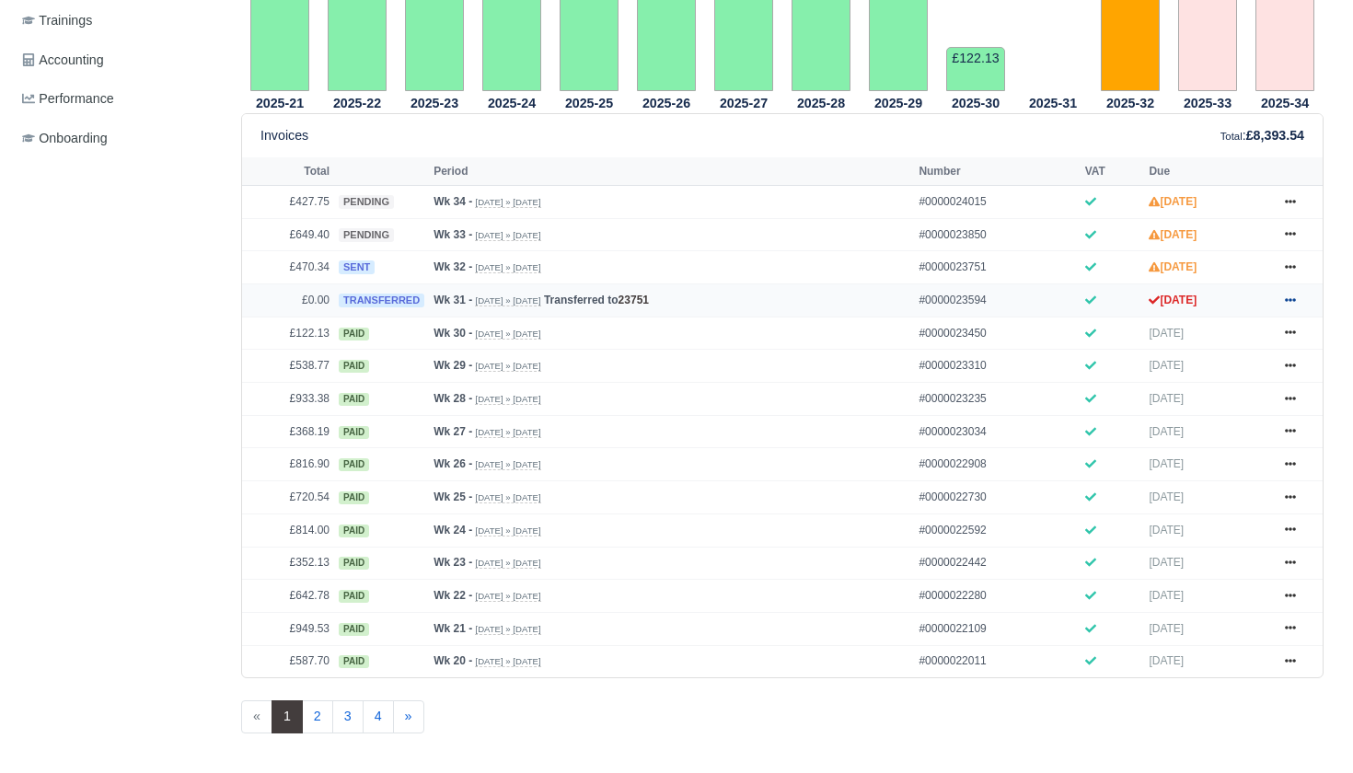
click at [1287, 306] on icon at bounding box center [1290, 300] width 11 height 11
click at [1216, 352] on link "Show Invoice" at bounding box center [1221, 333] width 164 height 39
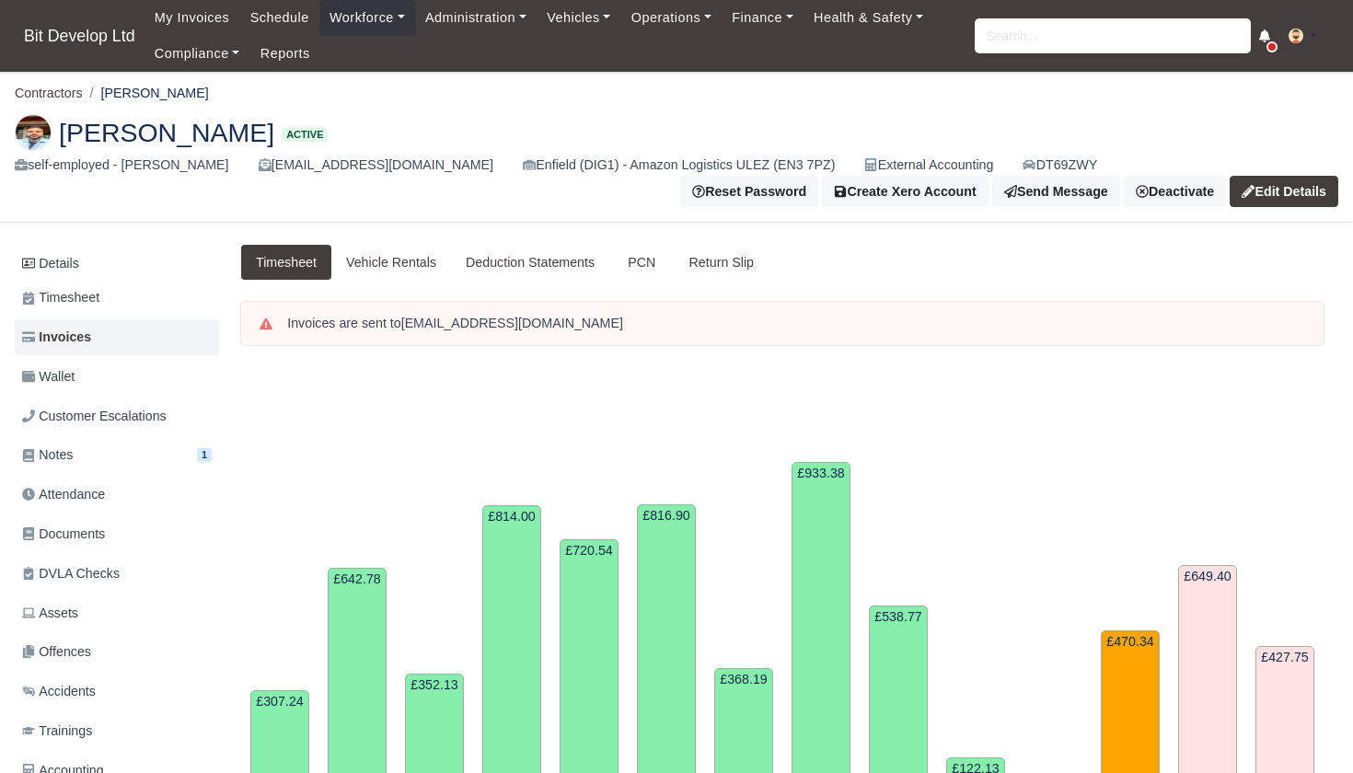
scroll to position [710, 0]
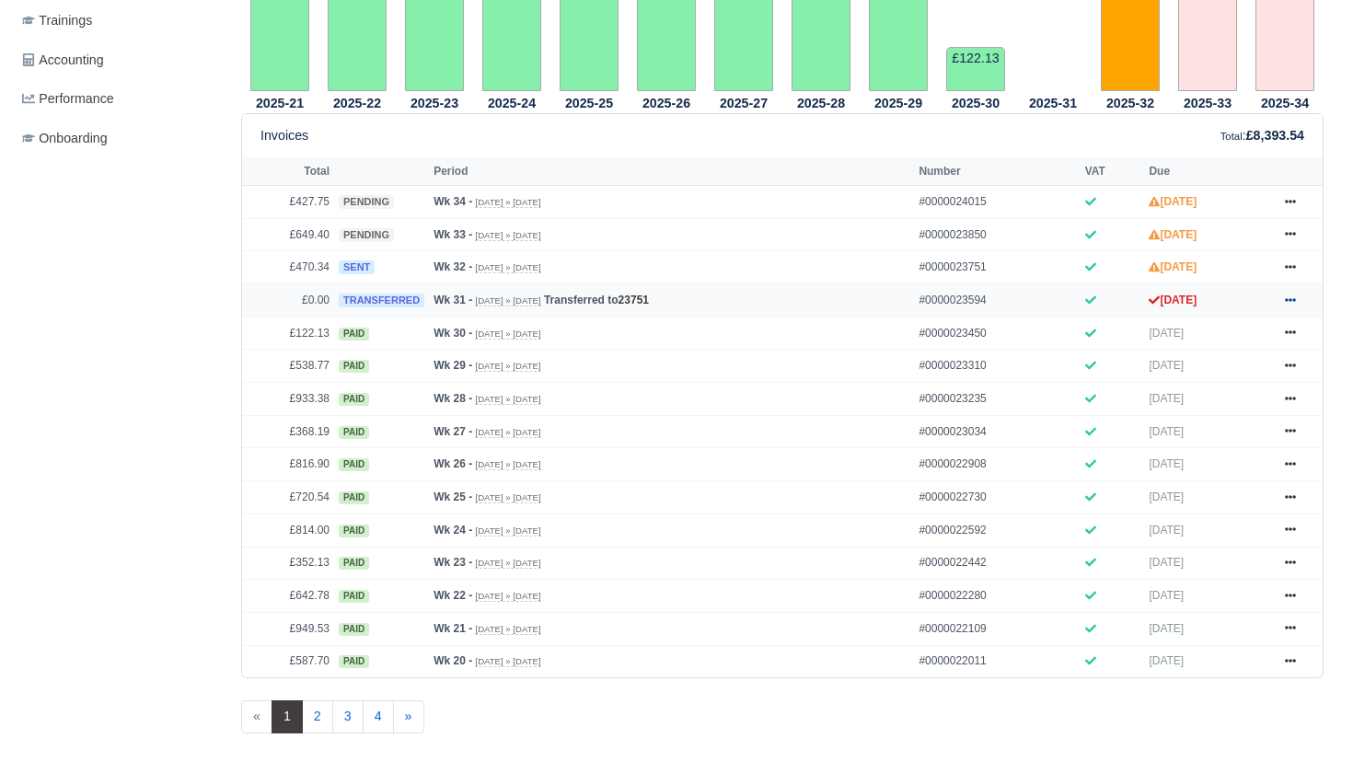
click at [1290, 306] on icon at bounding box center [1290, 300] width 11 height 11
click at [1218, 392] on link "Transfer Invoice" at bounding box center [1221, 372] width 164 height 39
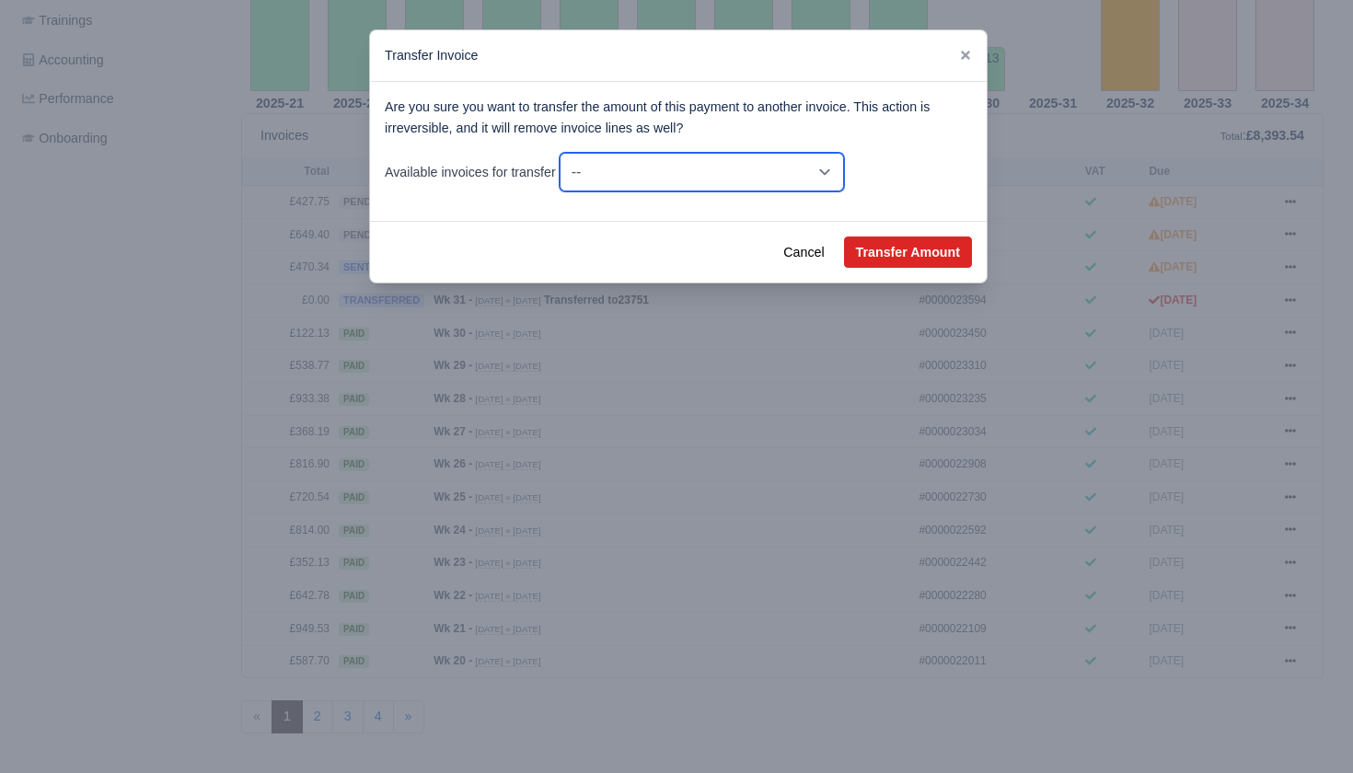
select select "23751"
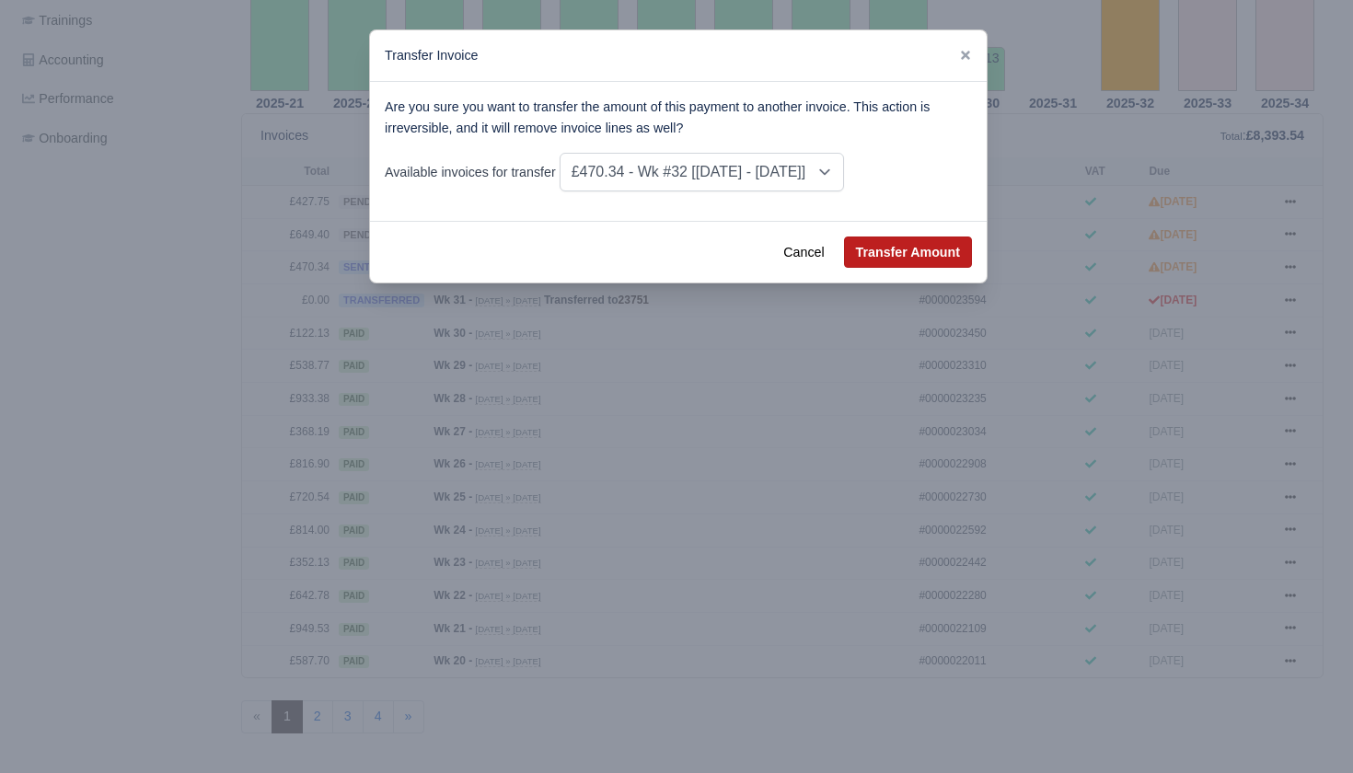
click at [937, 259] on button "Transfer Amount" at bounding box center [908, 252] width 128 height 31
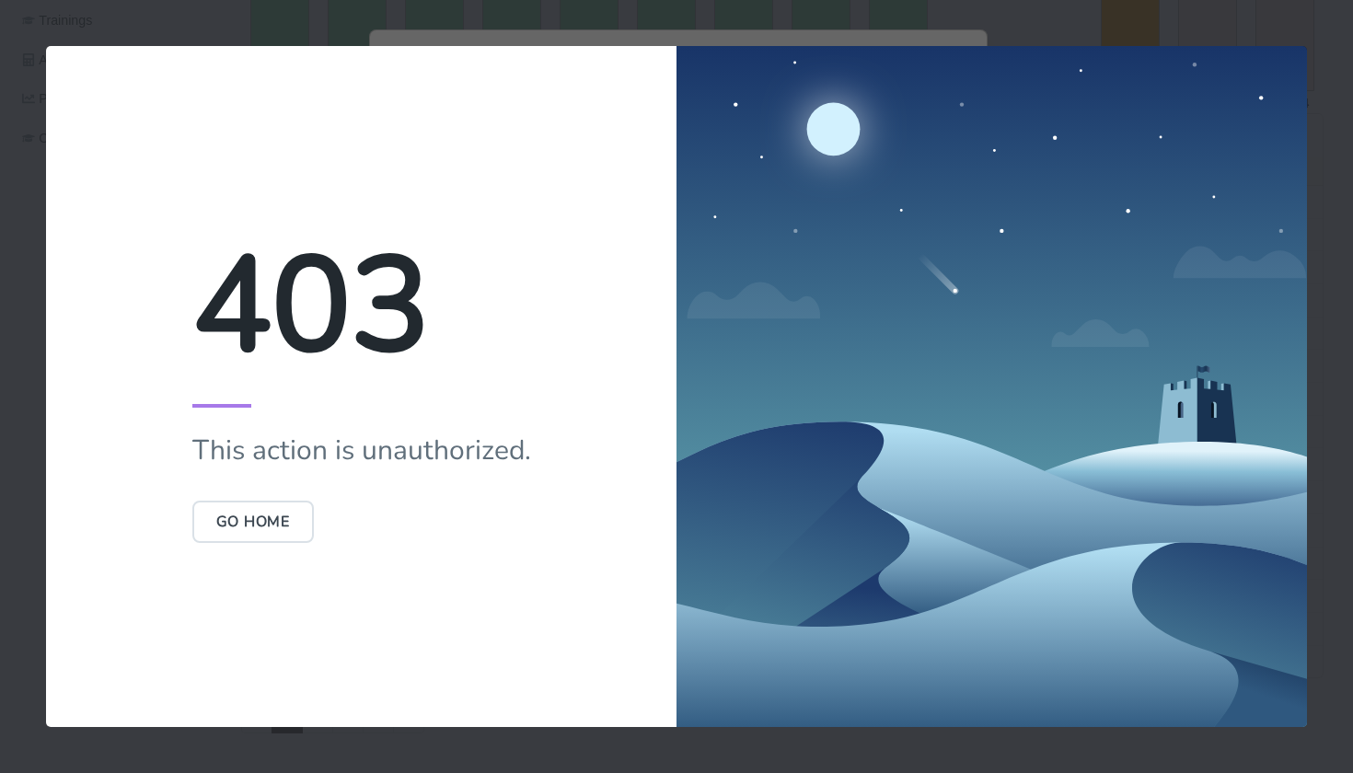
scroll to position [0, 0]
click at [233, 502] on button "Go Home" at bounding box center [253, 522] width 122 height 42
click at [236, 517] on button "Go Home" at bounding box center [253, 522] width 122 height 42
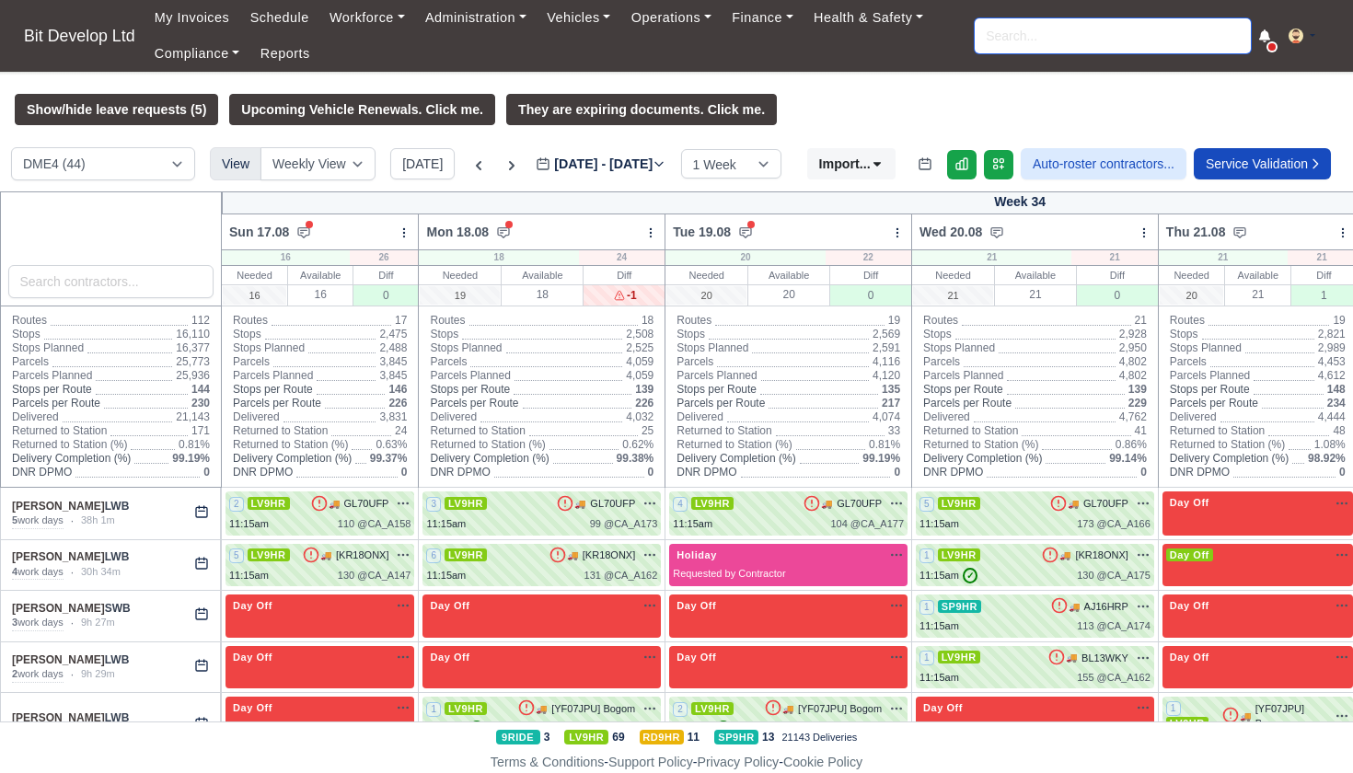
click at [1068, 44] on input "search" at bounding box center [1113, 35] width 276 height 35
type input "seze"
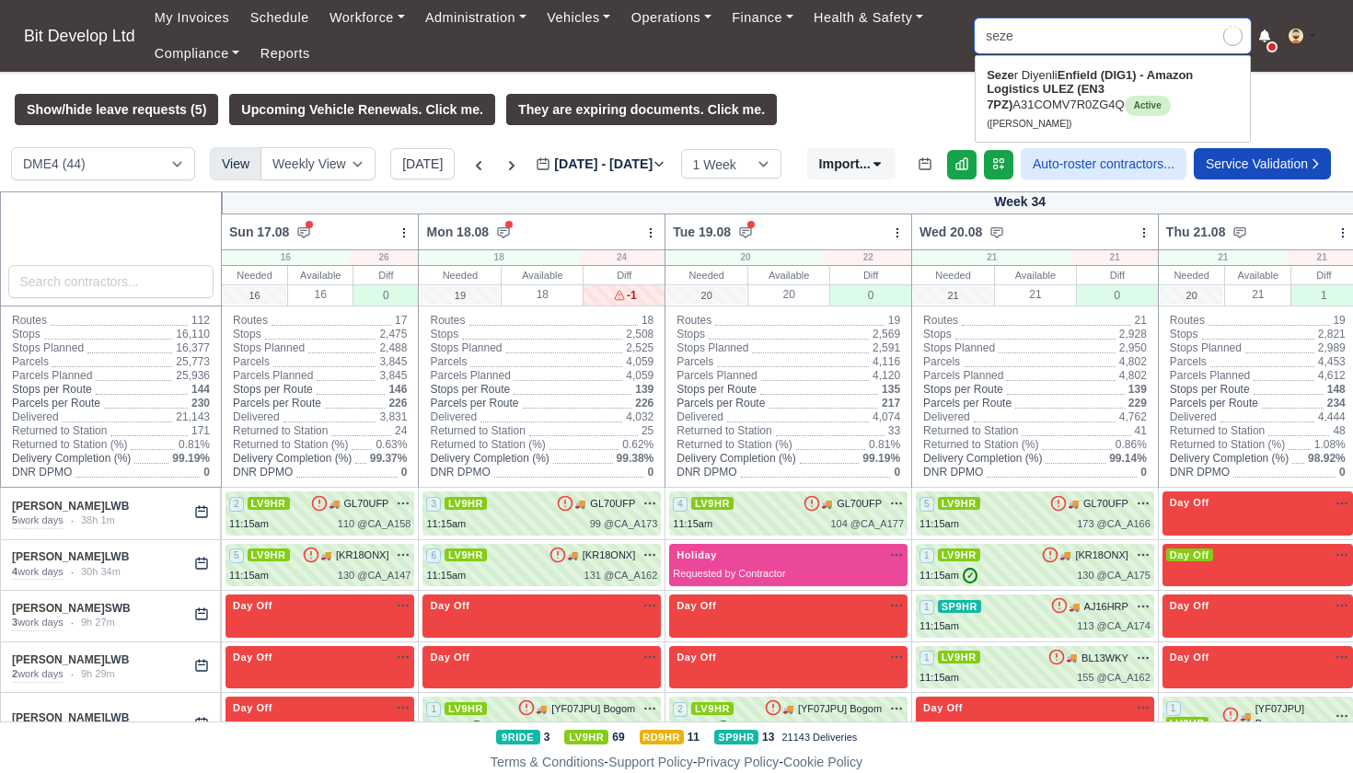
type input "sezer Diyenli"
click at [1066, 86] on strong "Enfield (DIG1) - Amazon Logistics ULEZ (EN3 7PZ)" at bounding box center [1090, 89] width 206 height 43
type input "[PERSON_NAME]"
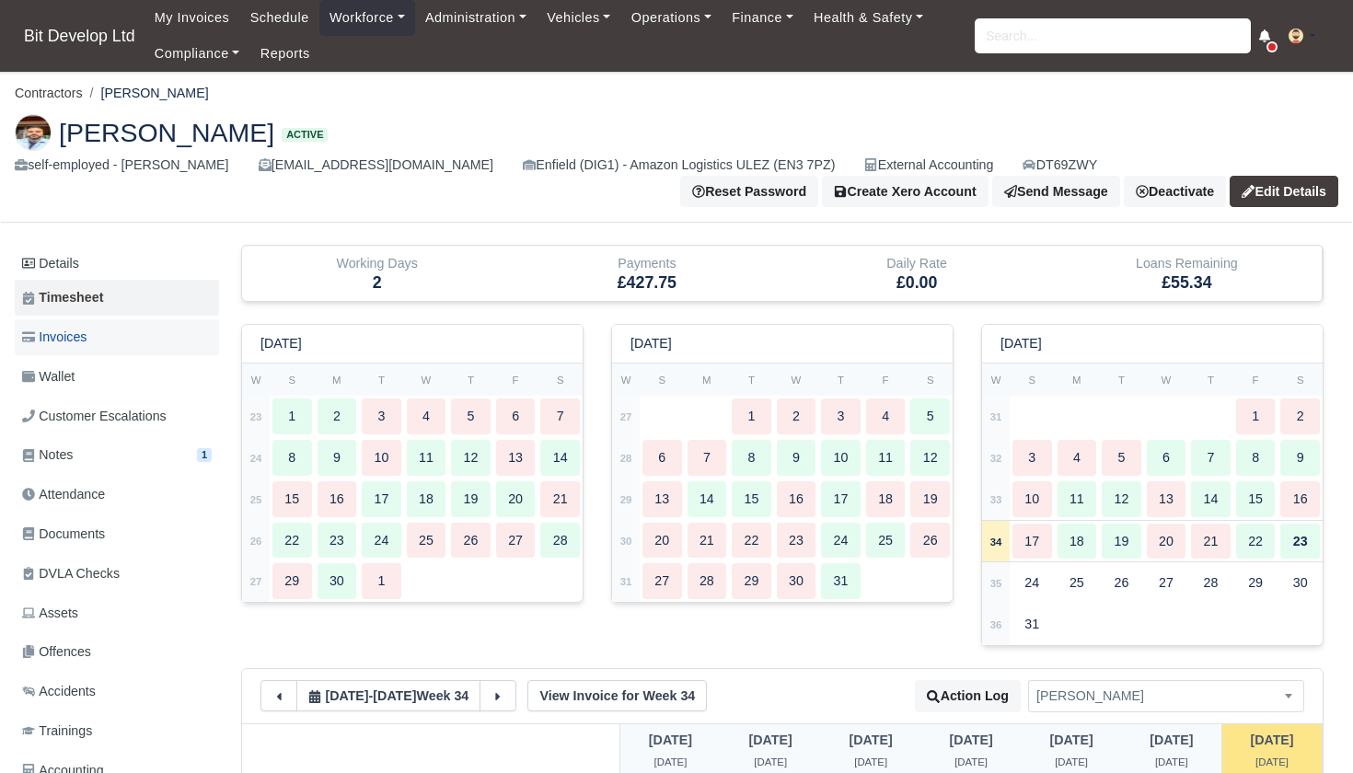
click at [68, 327] on span "Invoices" at bounding box center [54, 337] width 64 height 21
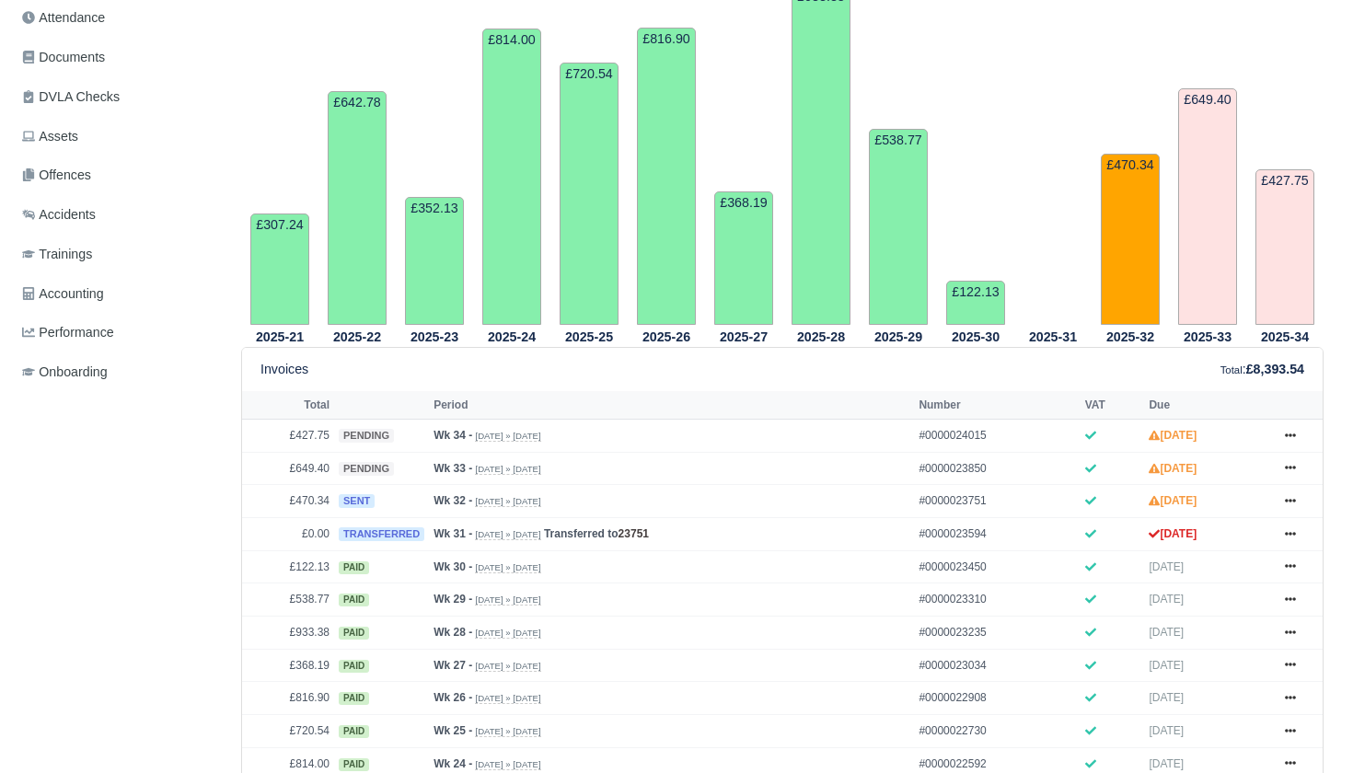
scroll to position [476, 0]
click at [1290, 537] on icon at bounding box center [1290, 535] width 11 height 4
click at [1178, 587] on link "Show Invoice" at bounding box center [1221, 568] width 164 height 39
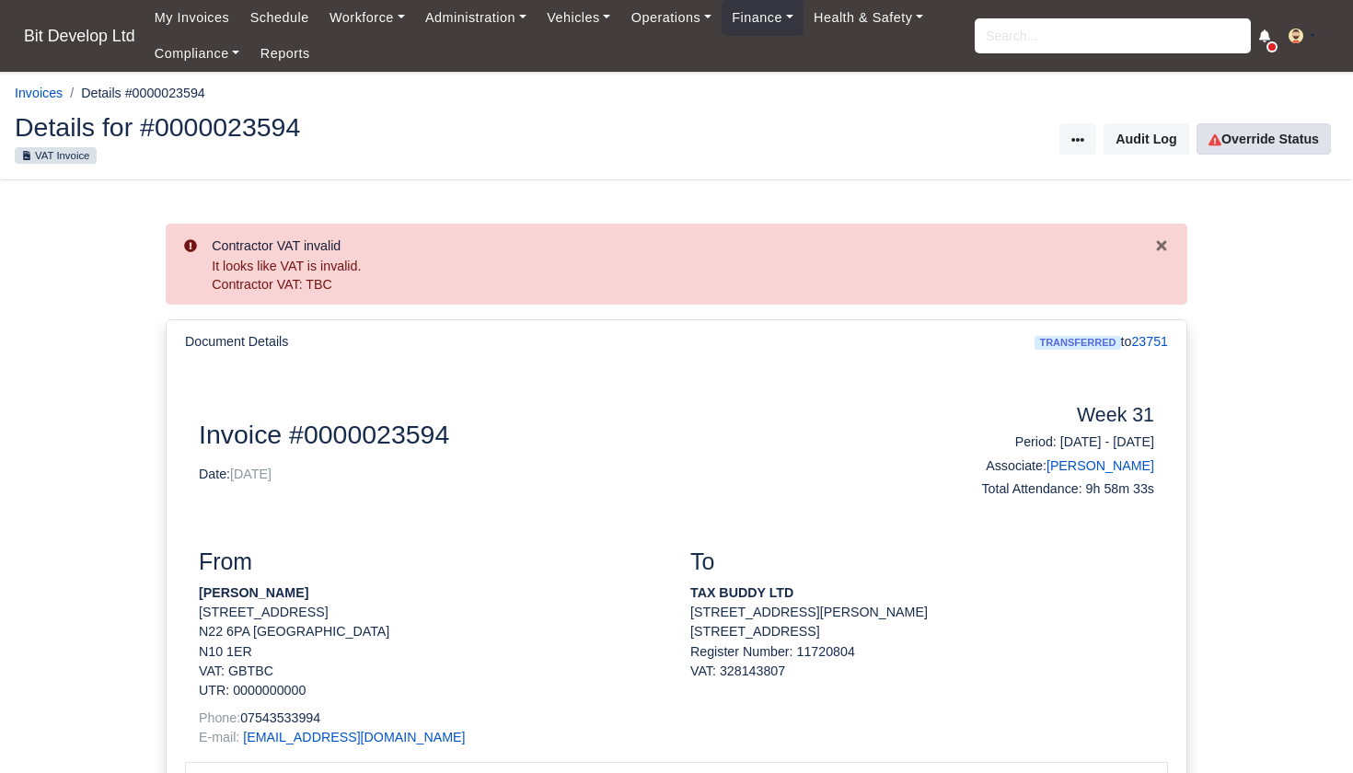
click at [1274, 145] on link "Override Status" at bounding box center [1263, 138] width 134 height 31
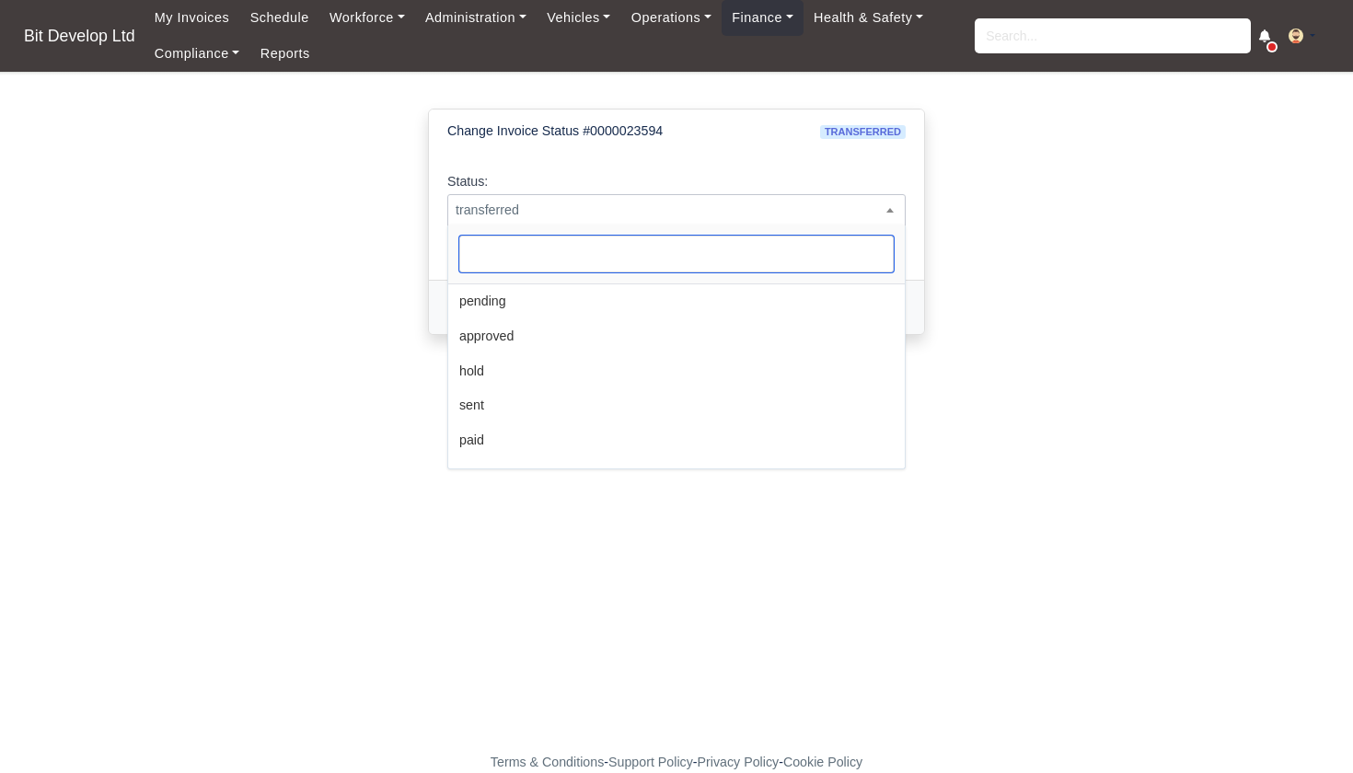
click at [553, 199] on span "transferred" at bounding box center [676, 210] width 456 height 23
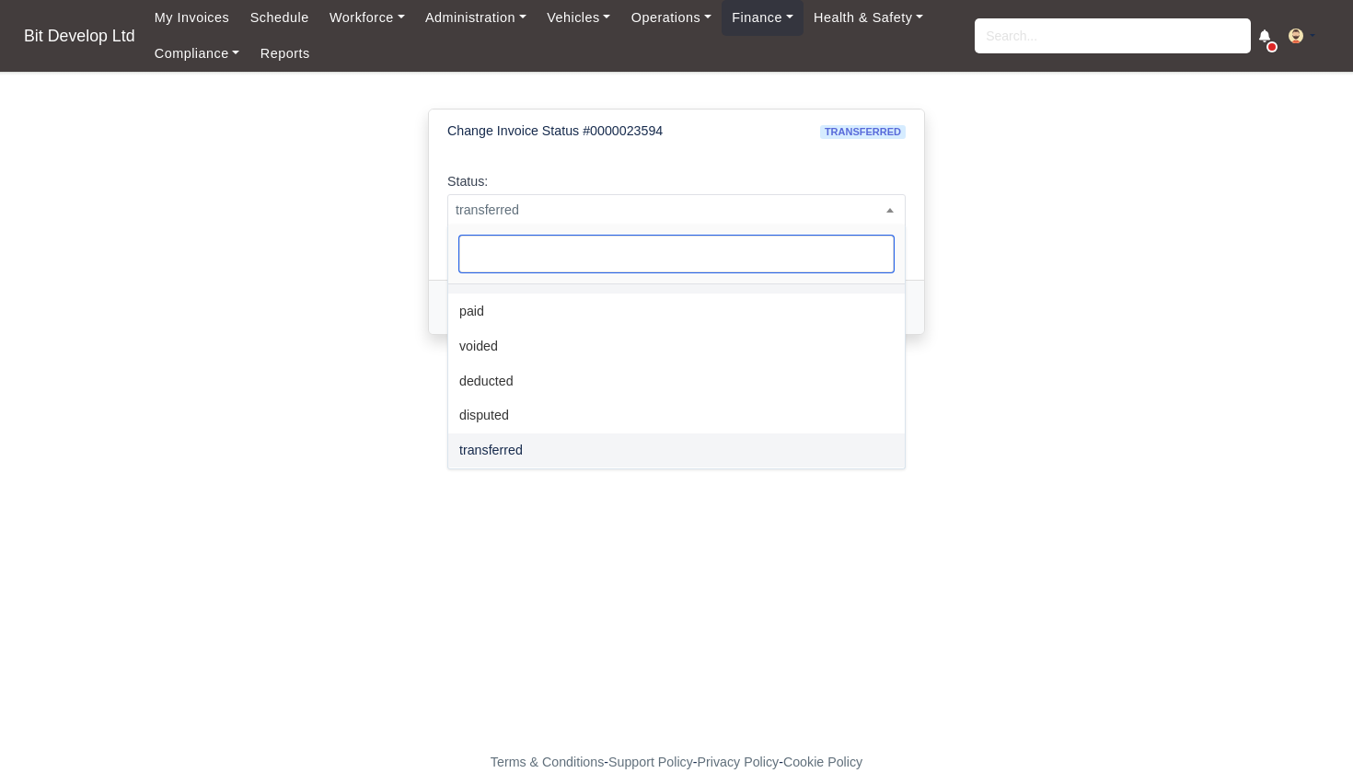
scroll to position [128, 0]
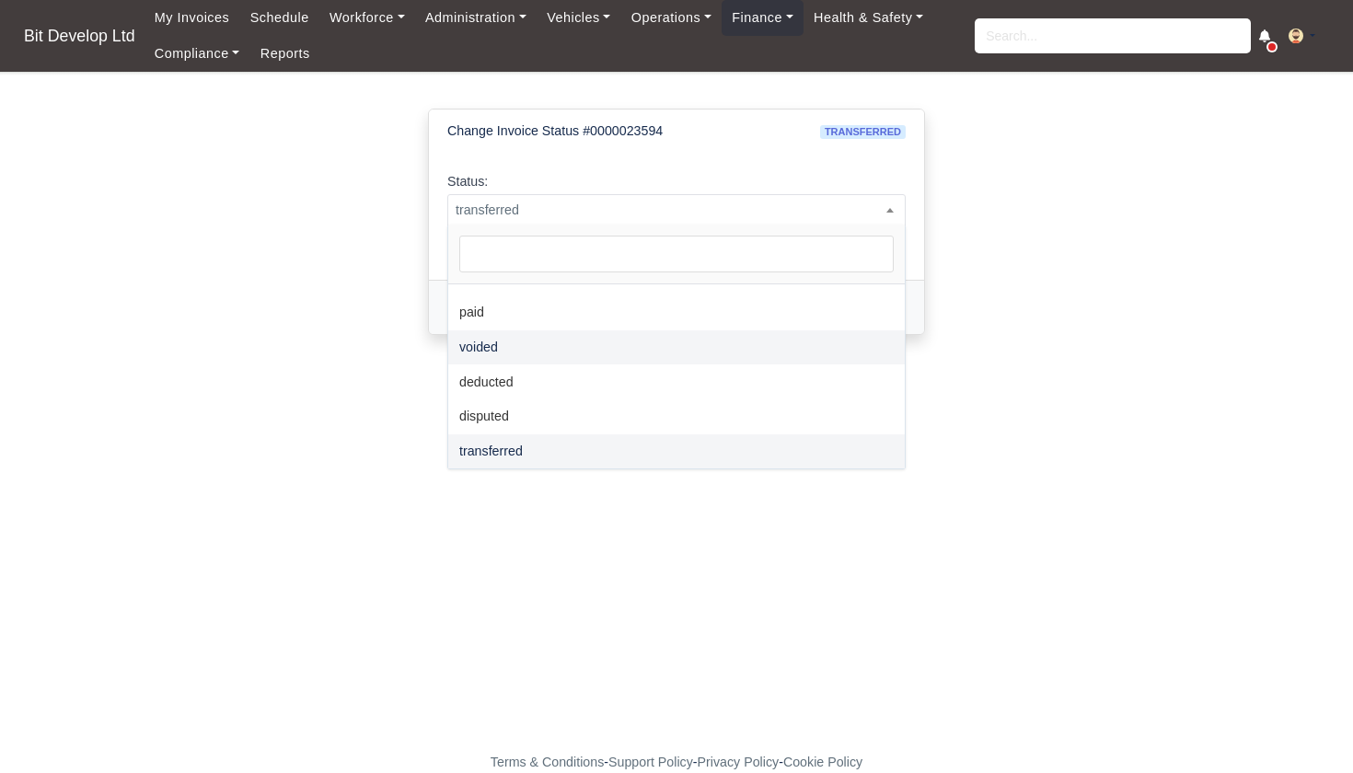
select select "voided"
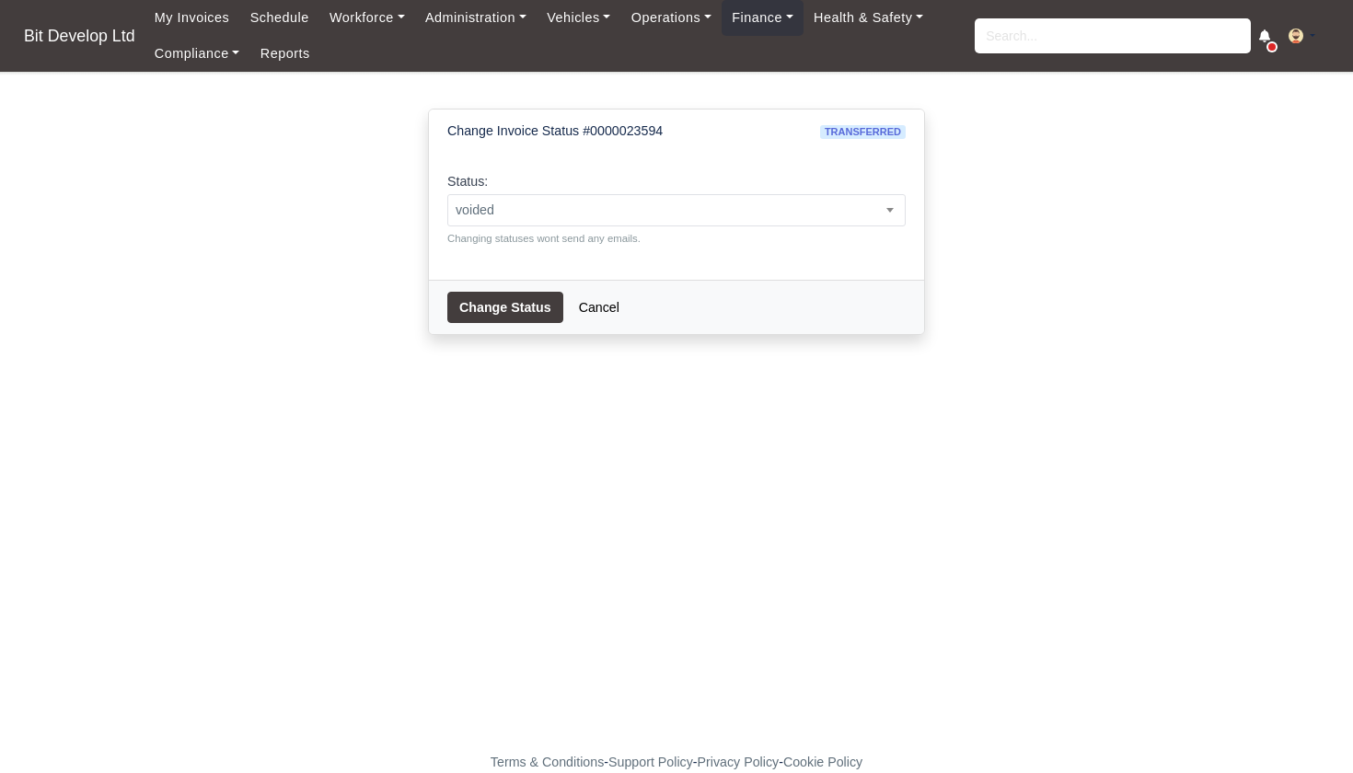
click at [513, 317] on button "Change Status" at bounding box center [505, 307] width 116 height 31
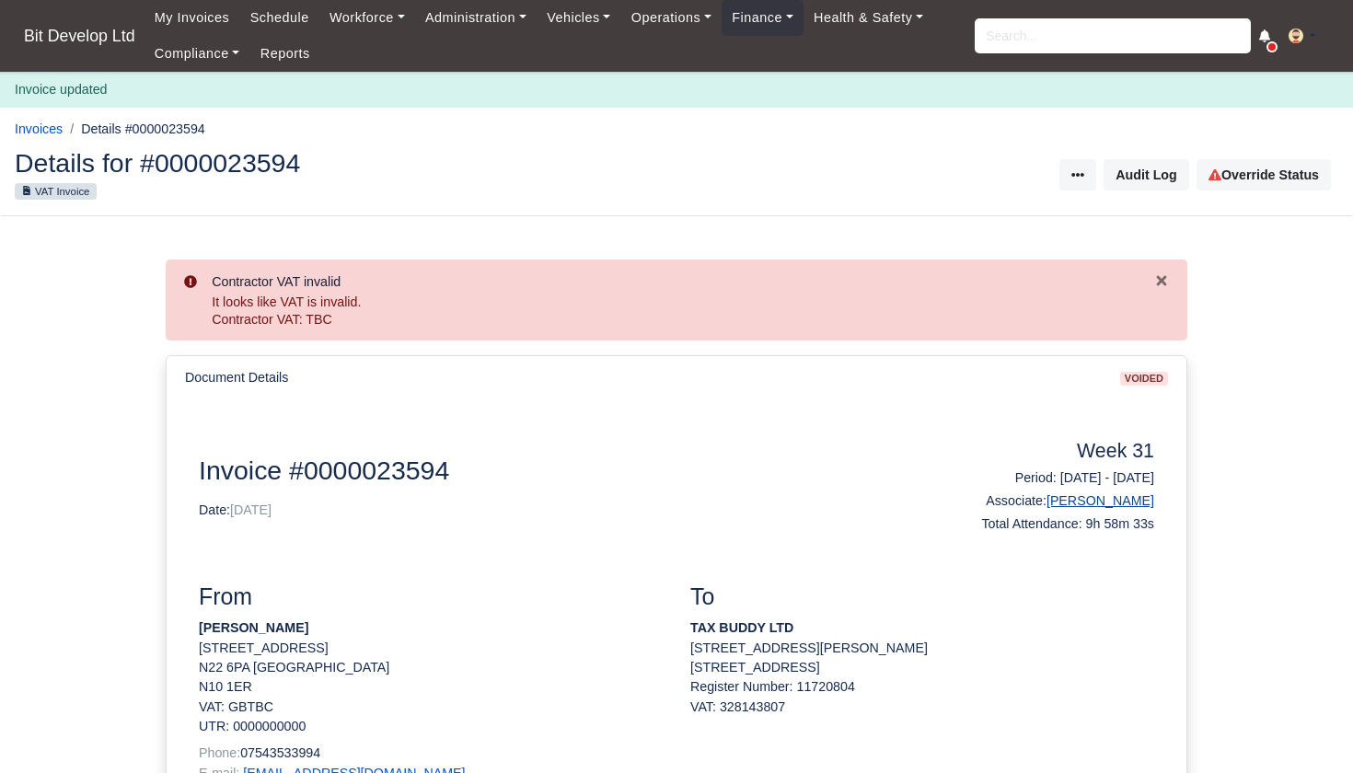
click at [1110, 493] on link "[PERSON_NAME]" at bounding box center [1100, 500] width 108 height 15
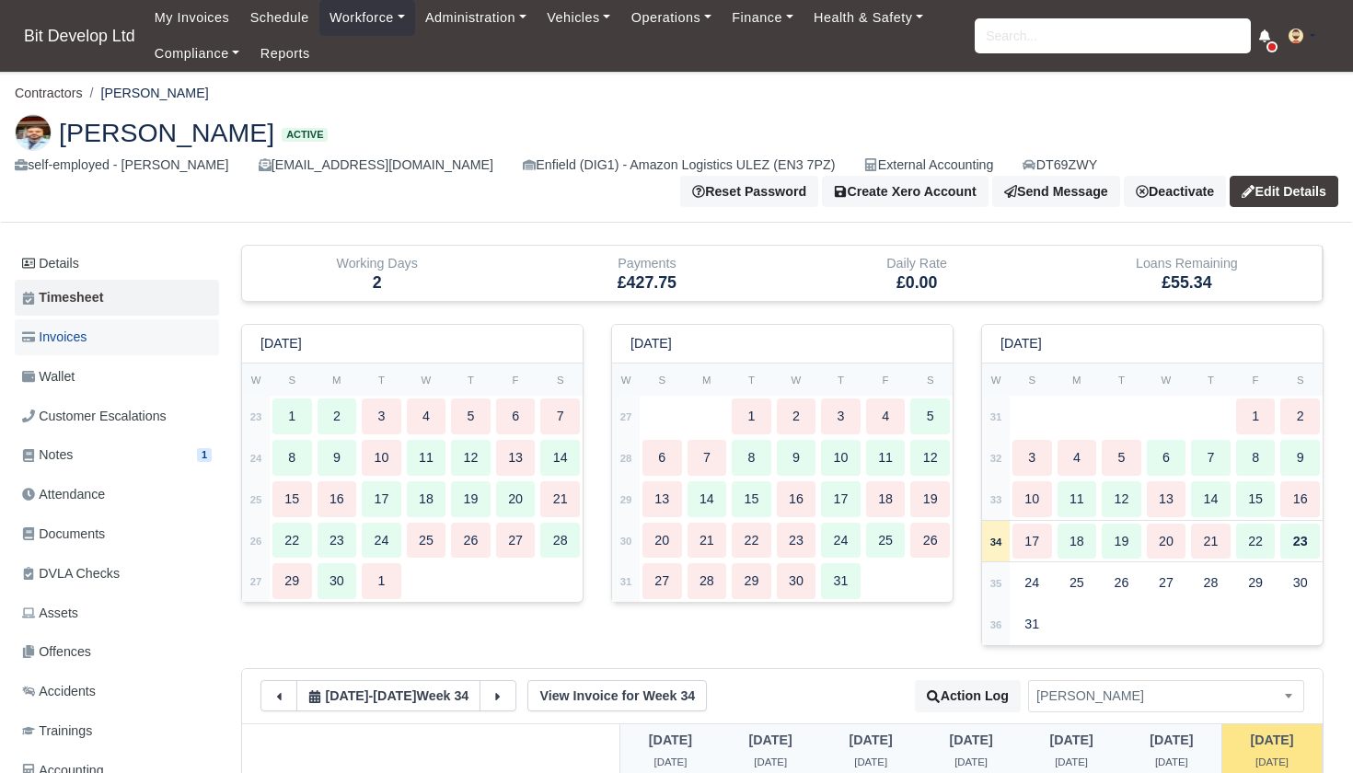
click at [74, 327] on span "Invoices" at bounding box center [54, 337] width 64 height 21
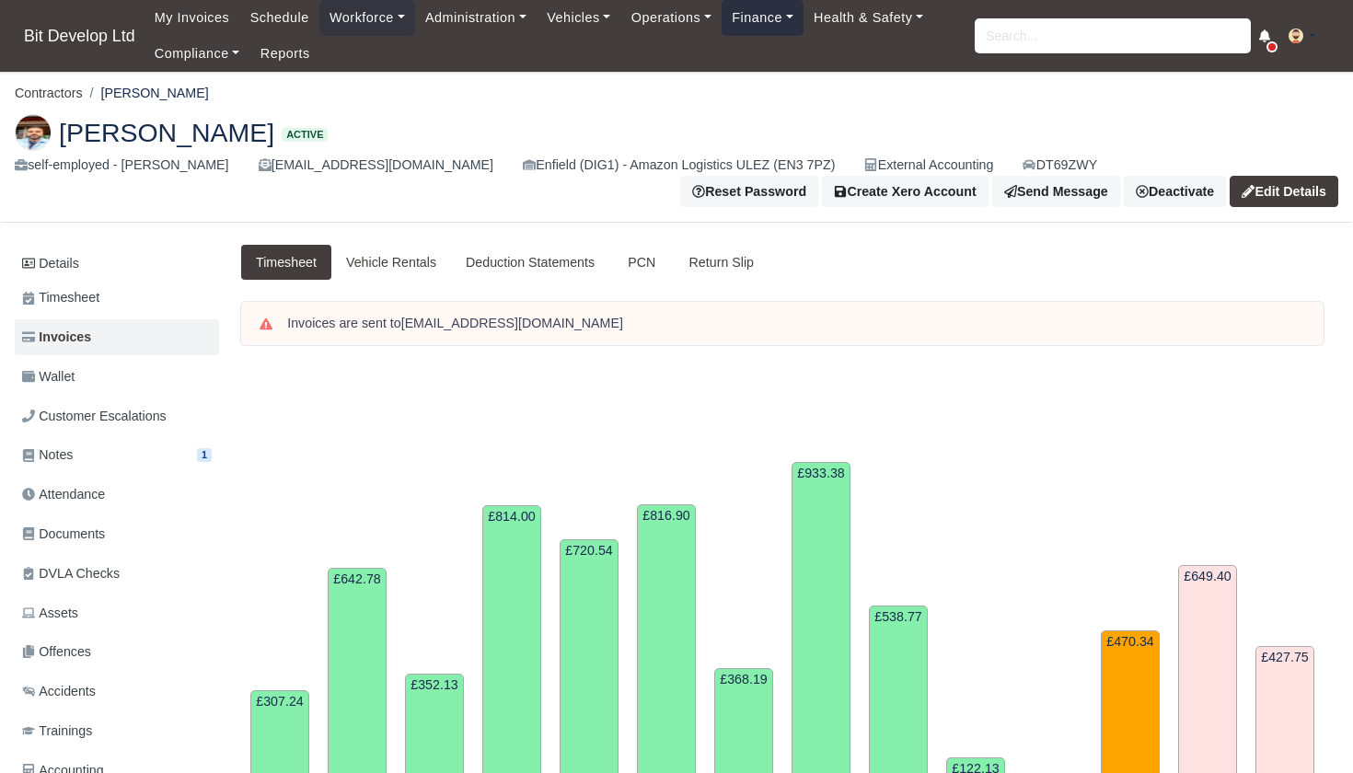
click at [785, 7] on link "Finance" at bounding box center [763, 18] width 82 height 36
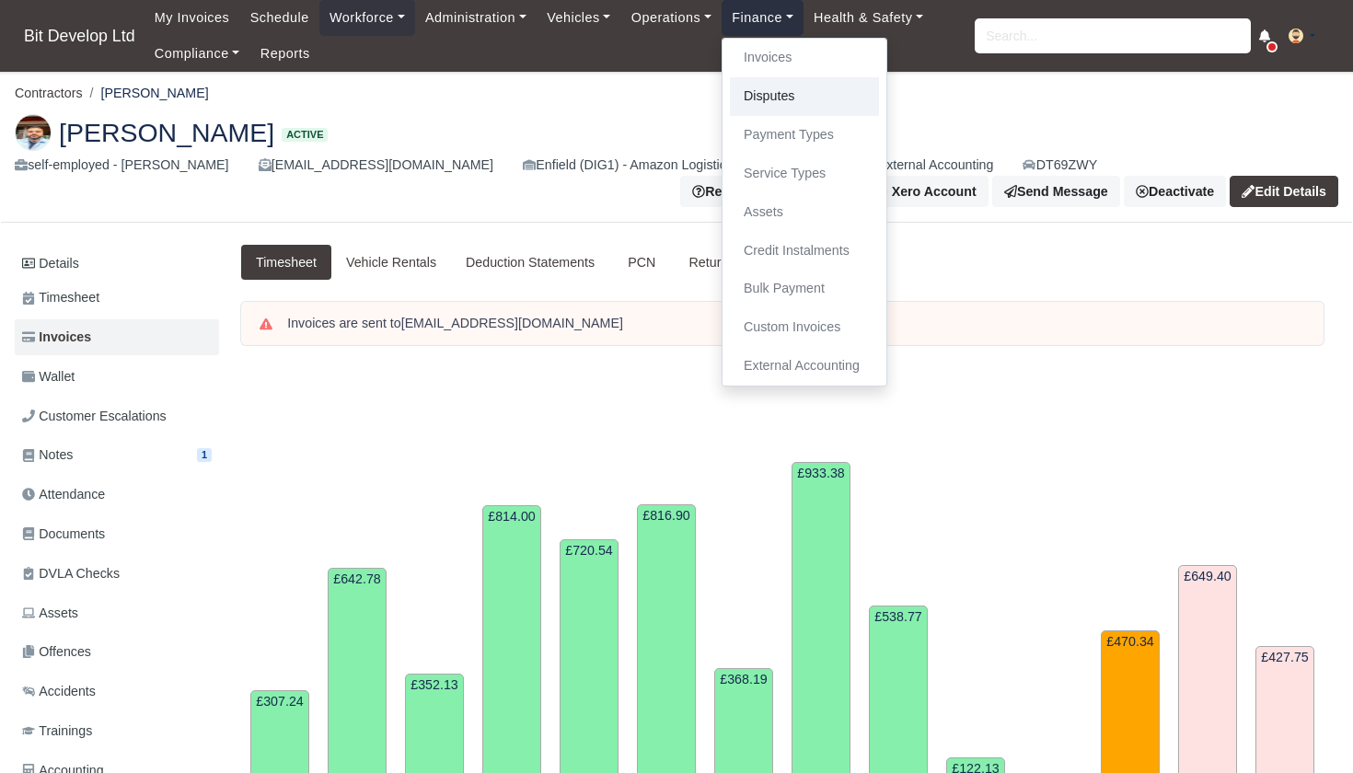
click at [794, 94] on link "Disputes" at bounding box center [804, 96] width 149 height 39
